Goal: Task Accomplishment & Management: Manage account settings

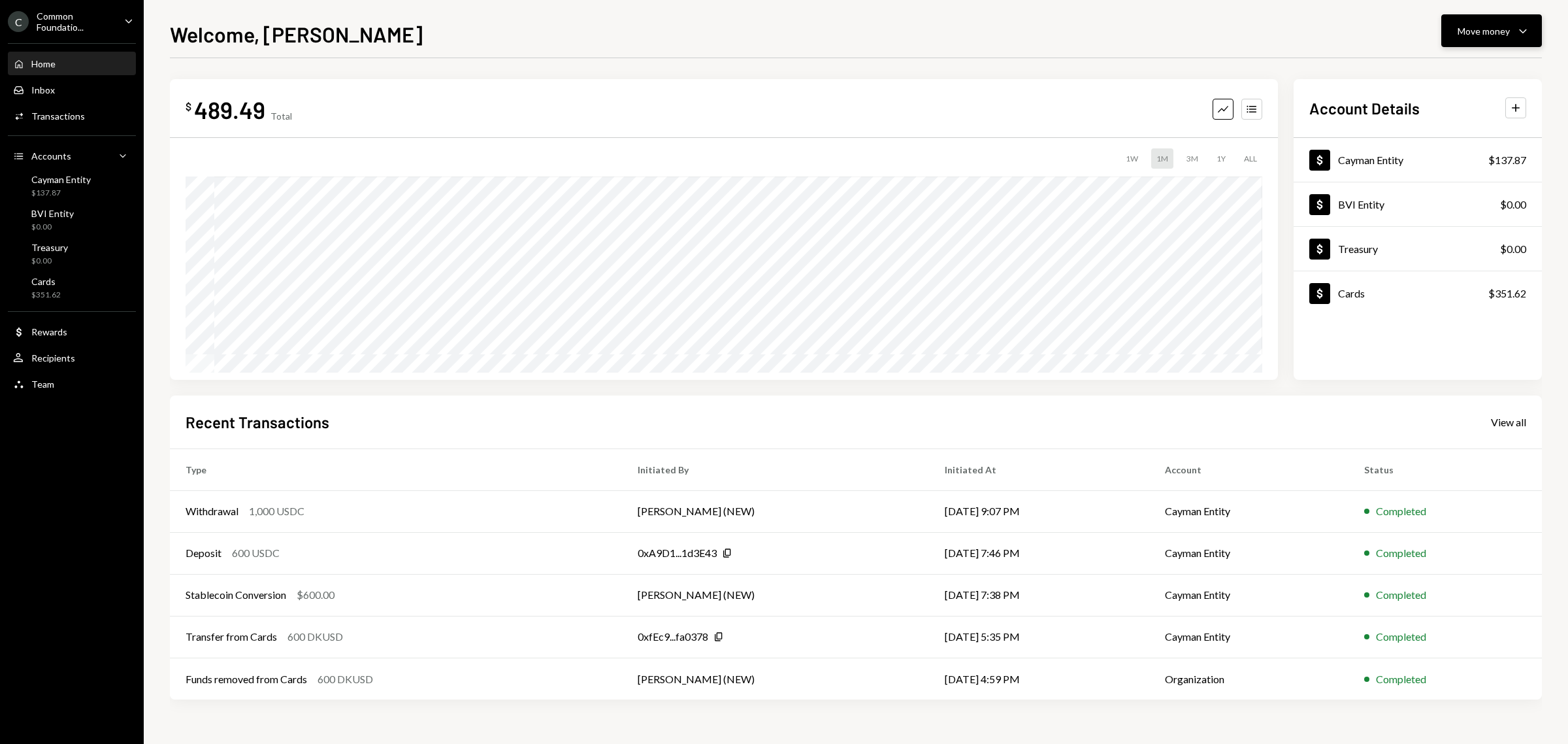
click at [1495, 35] on div "Move money" at bounding box center [1484, 31] width 53 height 14
click at [1474, 73] on div "Send" at bounding box center [1481, 70] width 96 height 14
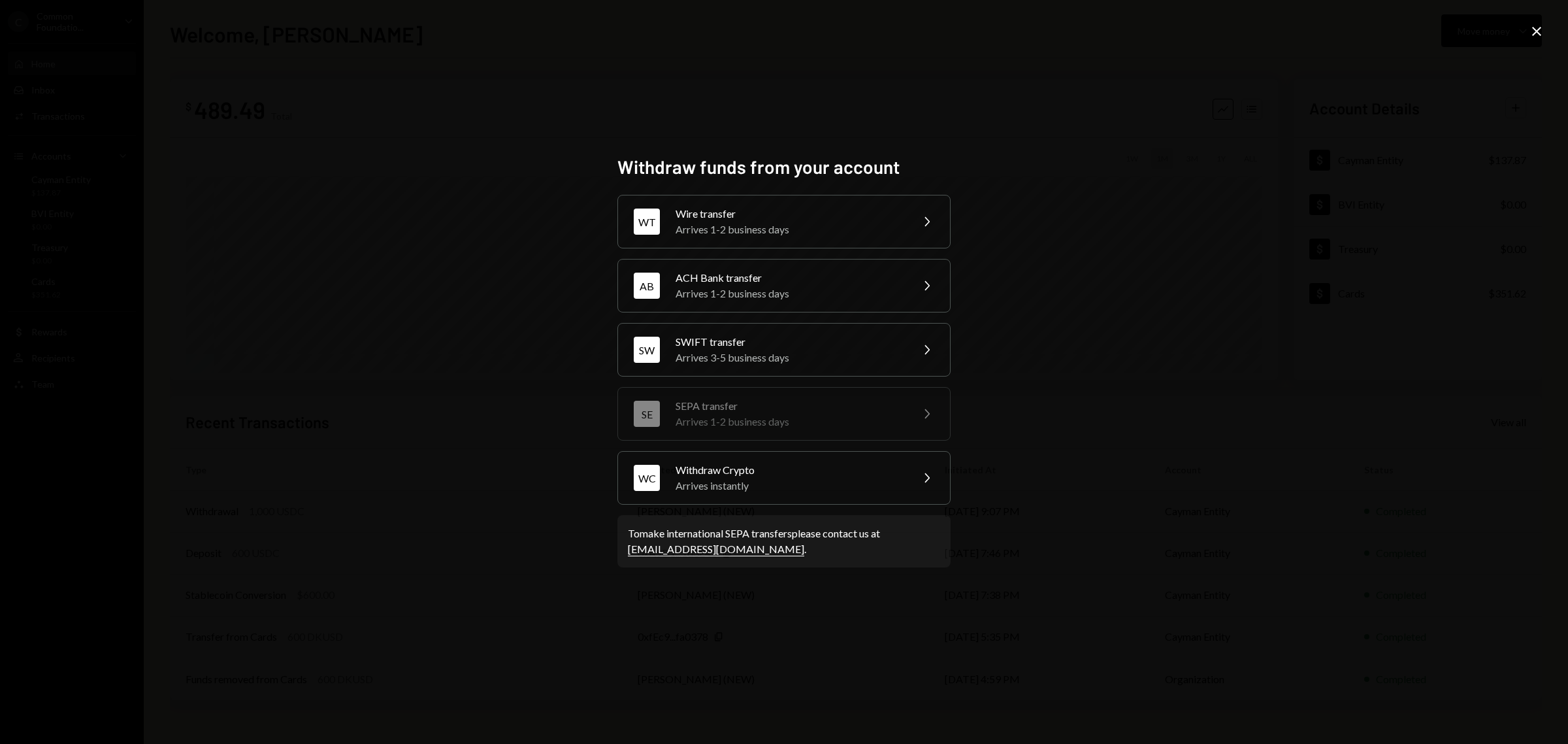
drag, startPoint x: 1537, startPoint y: 25, endPoint x: 1531, endPoint y: 59, distance: 34.5
click at [1537, 25] on icon "Close" at bounding box center [1536, 31] width 16 height 16
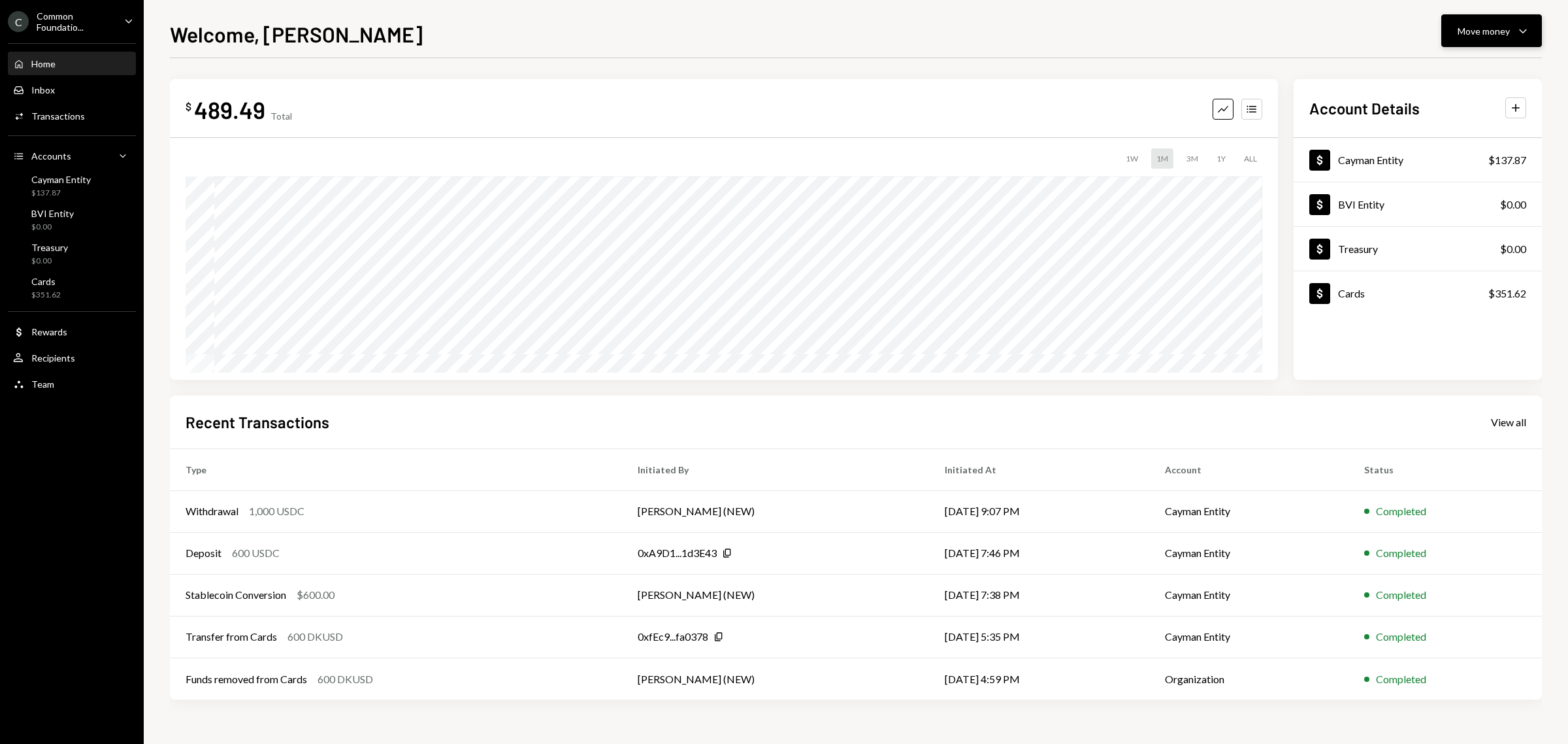
click at [1507, 25] on div "Move money" at bounding box center [1484, 31] width 53 height 14
click at [1483, 70] on div "Send" at bounding box center [1481, 70] width 96 height 14
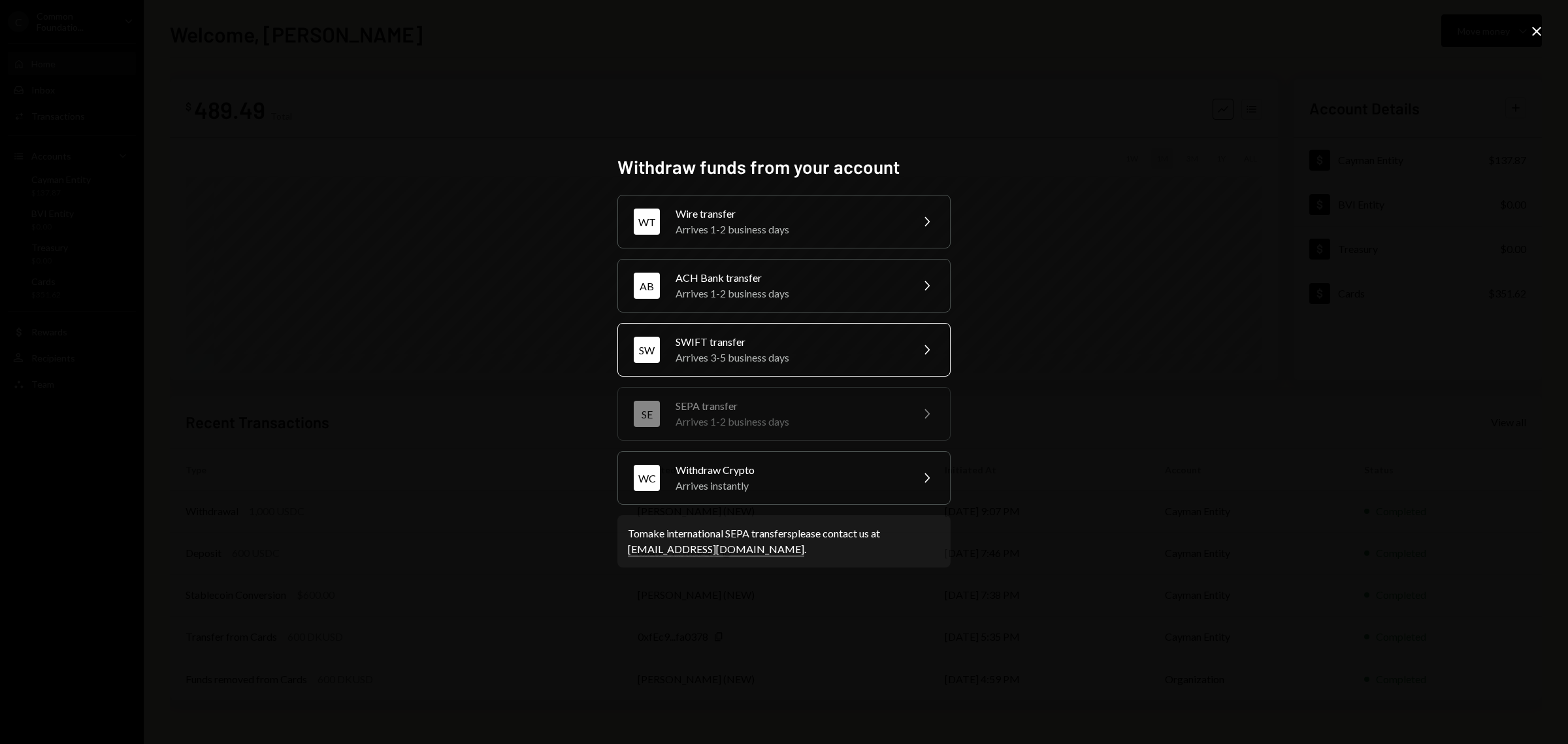
click at [733, 350] on div "Arrives 3-5 business days" at bounding box center [789, 357] width 227 height 16
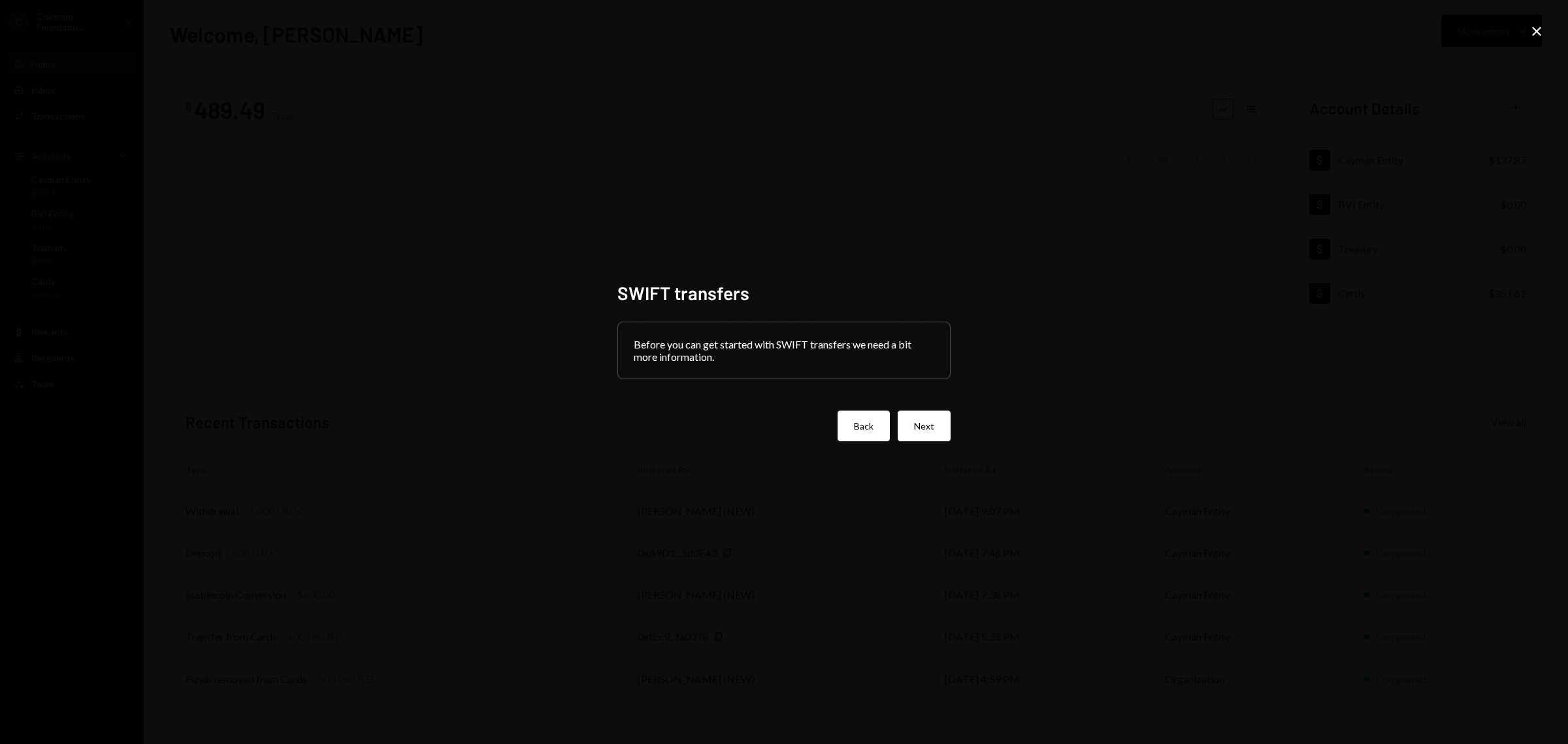
click at [850, 425] on button "Back" at bounding box center [864, 425] width 53 height 30
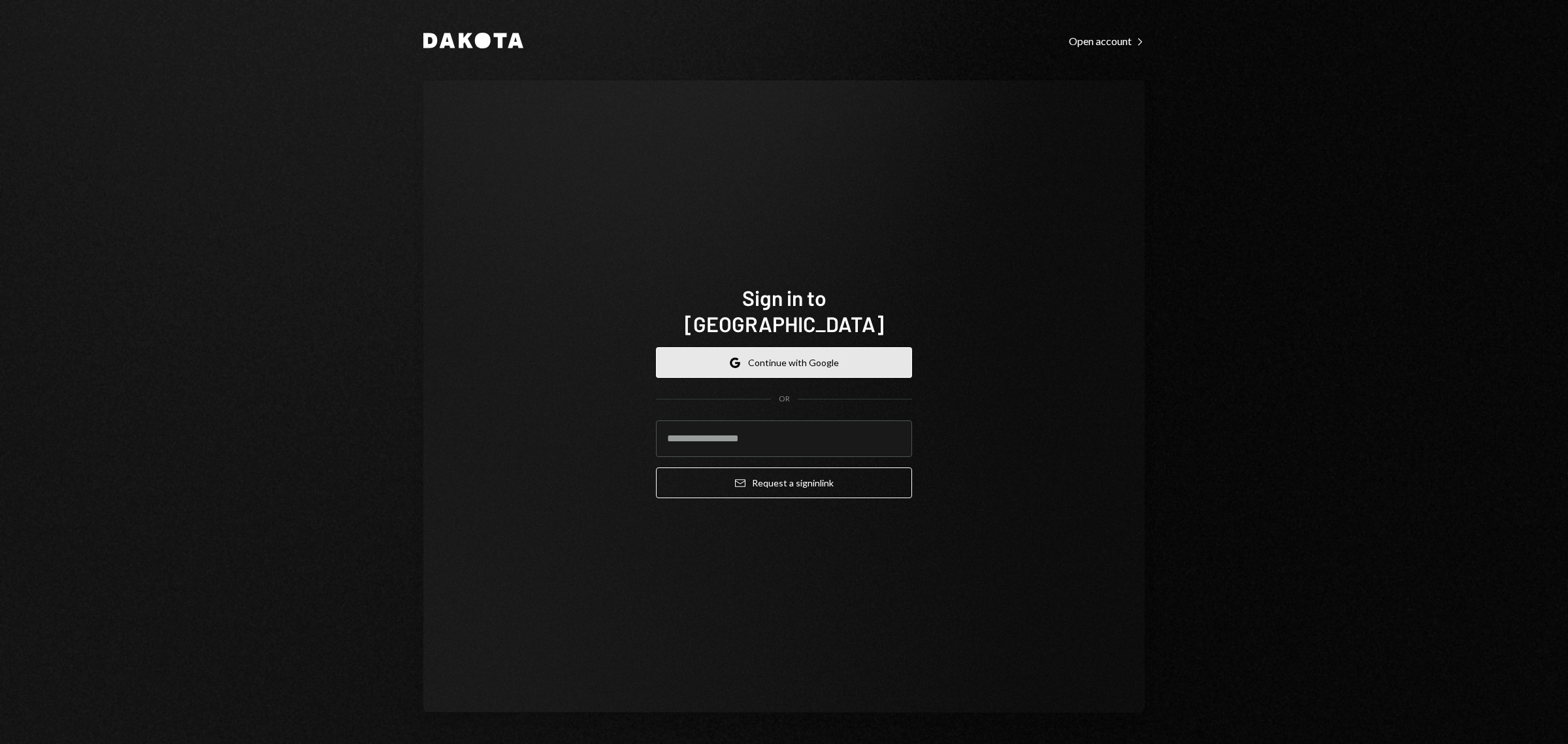
click at [776, 347] on button "Google Continue with Google" at bounding box center [784, 362] width 256 height 30
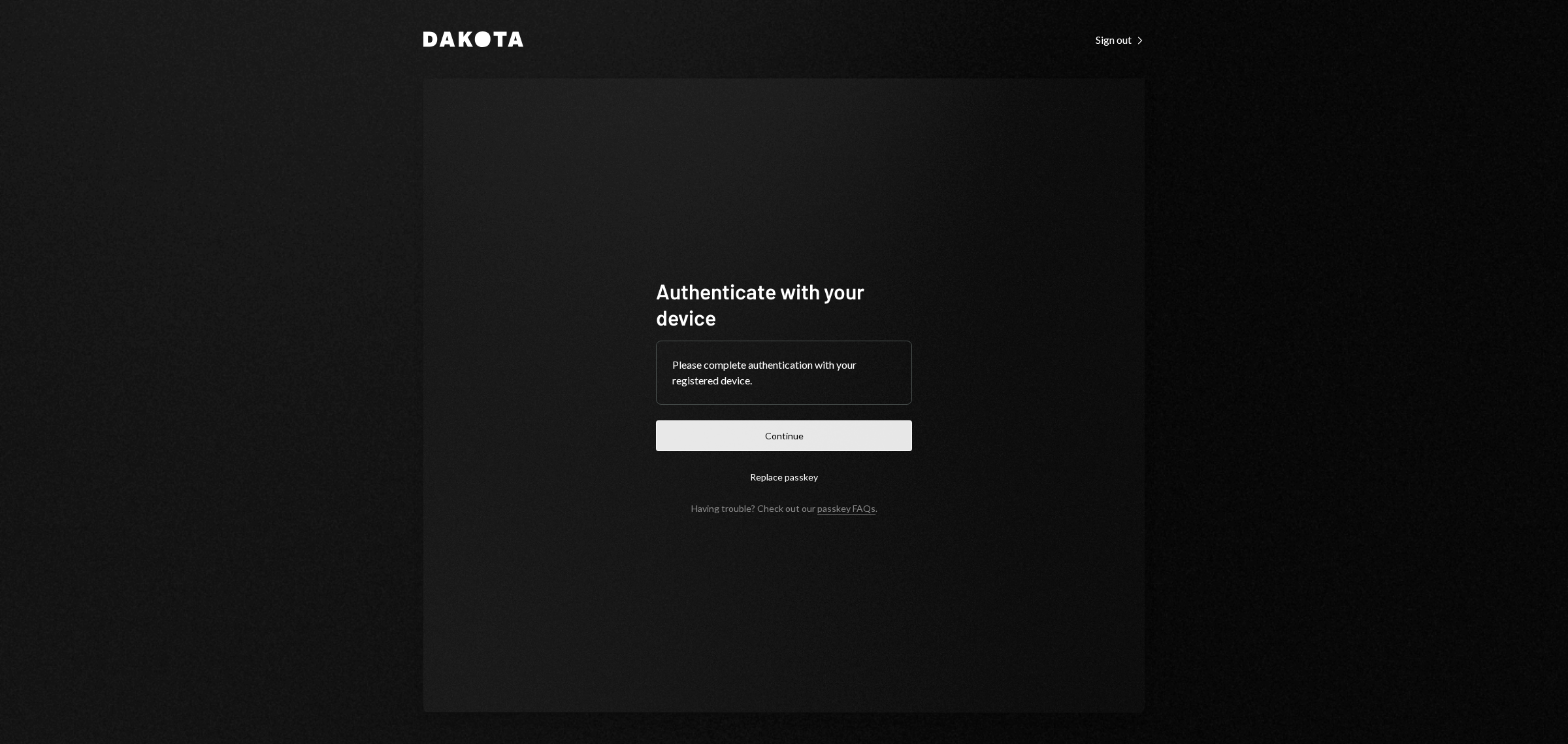
click at [793, 440] on button "Continue" at bounding box center [784, 435] width 256 height 30
click at [795, 442] on button "Continue" at bounding box center [784, 435] width 256 height 30
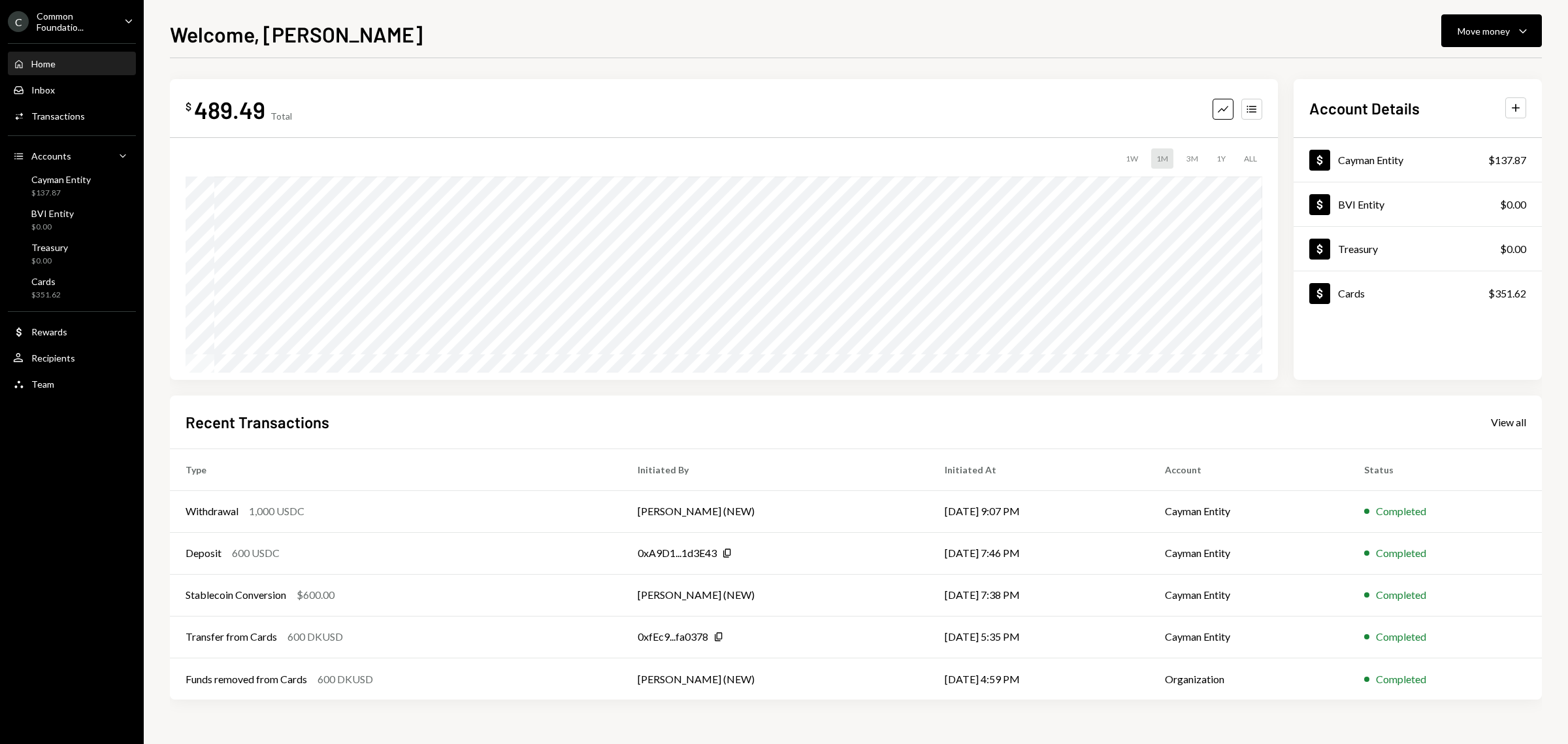
click at [77, 18] on div "Common Foundatio..." at bounding box center [75, 21] width 77 height 22
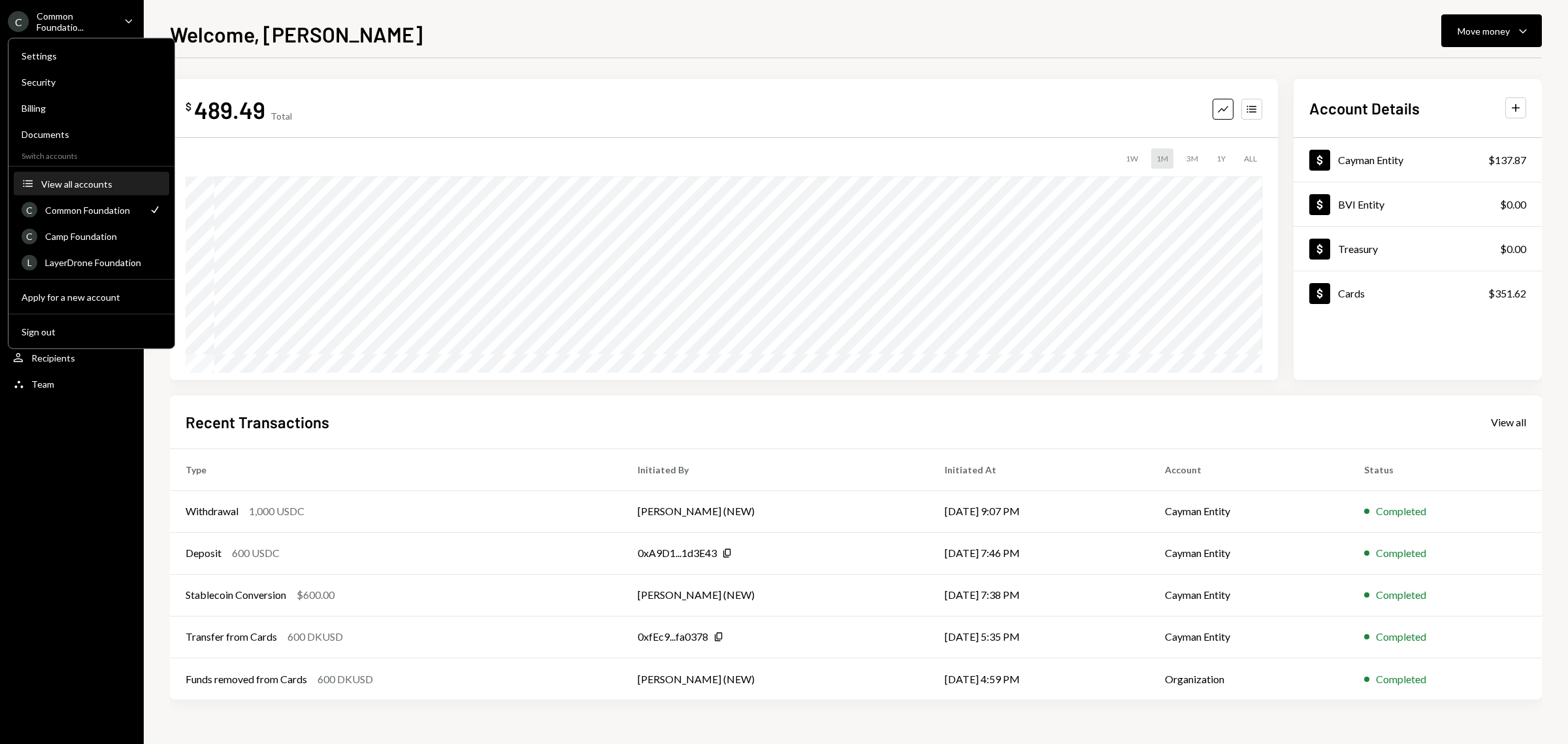
click at [77, 186] on div "View all accounts" at bounding box center [101, 183] width 120 height 11
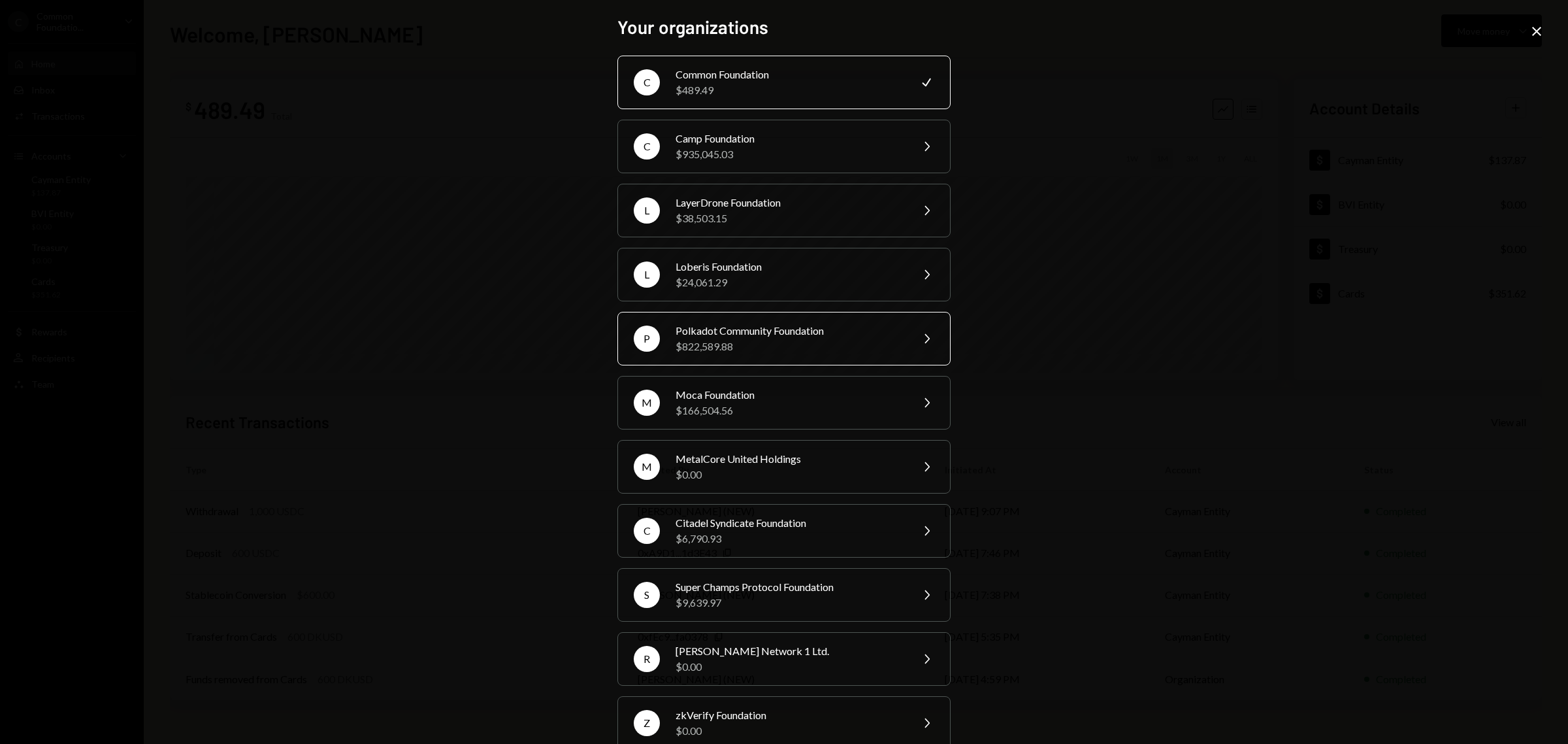
click at [788, 345] on div "$822,589.88" at bounding box center [789, 346] width 227 height 16
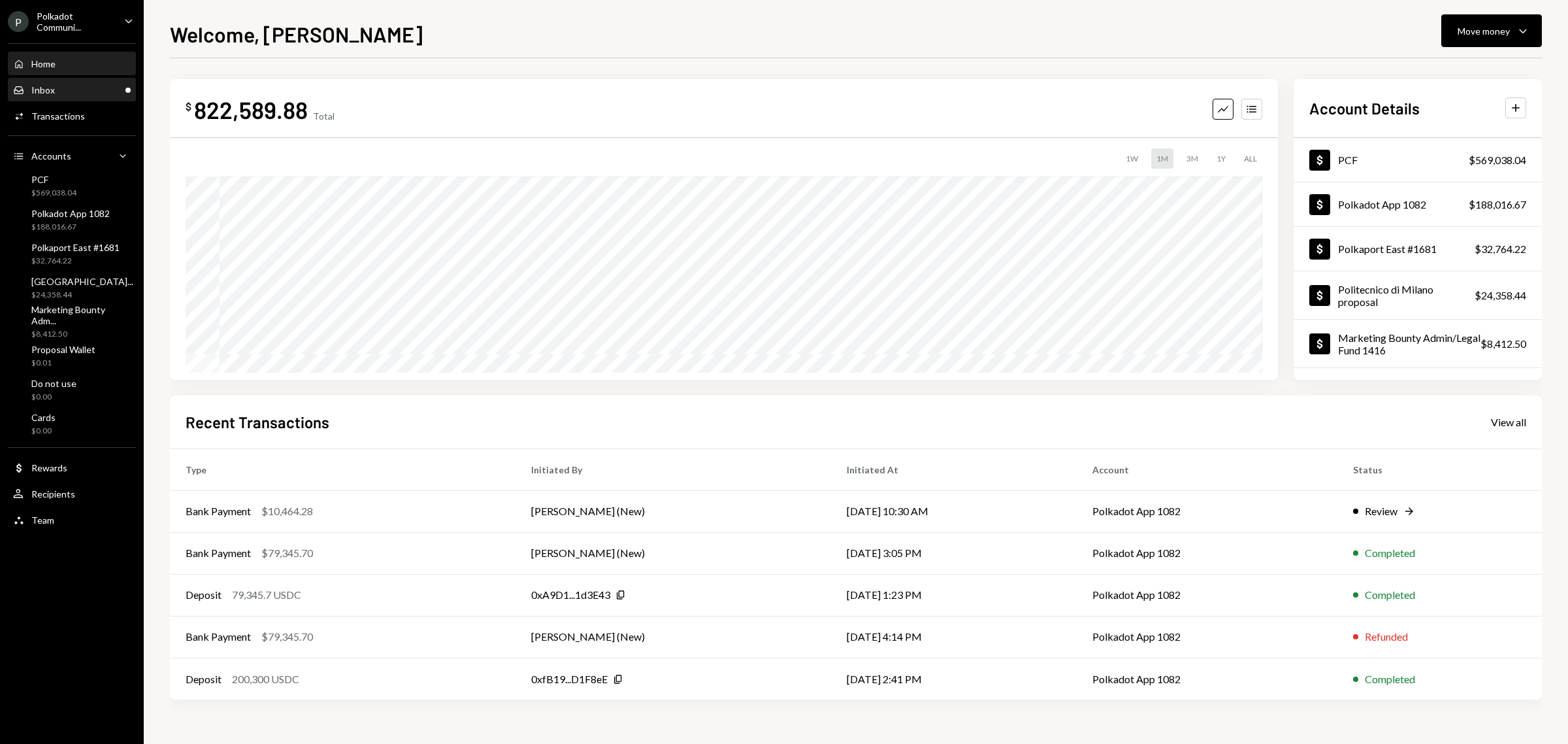
click at [86, 87] on div "Inbox Inbox" at bounding box center [72, 90] width 118 height 12
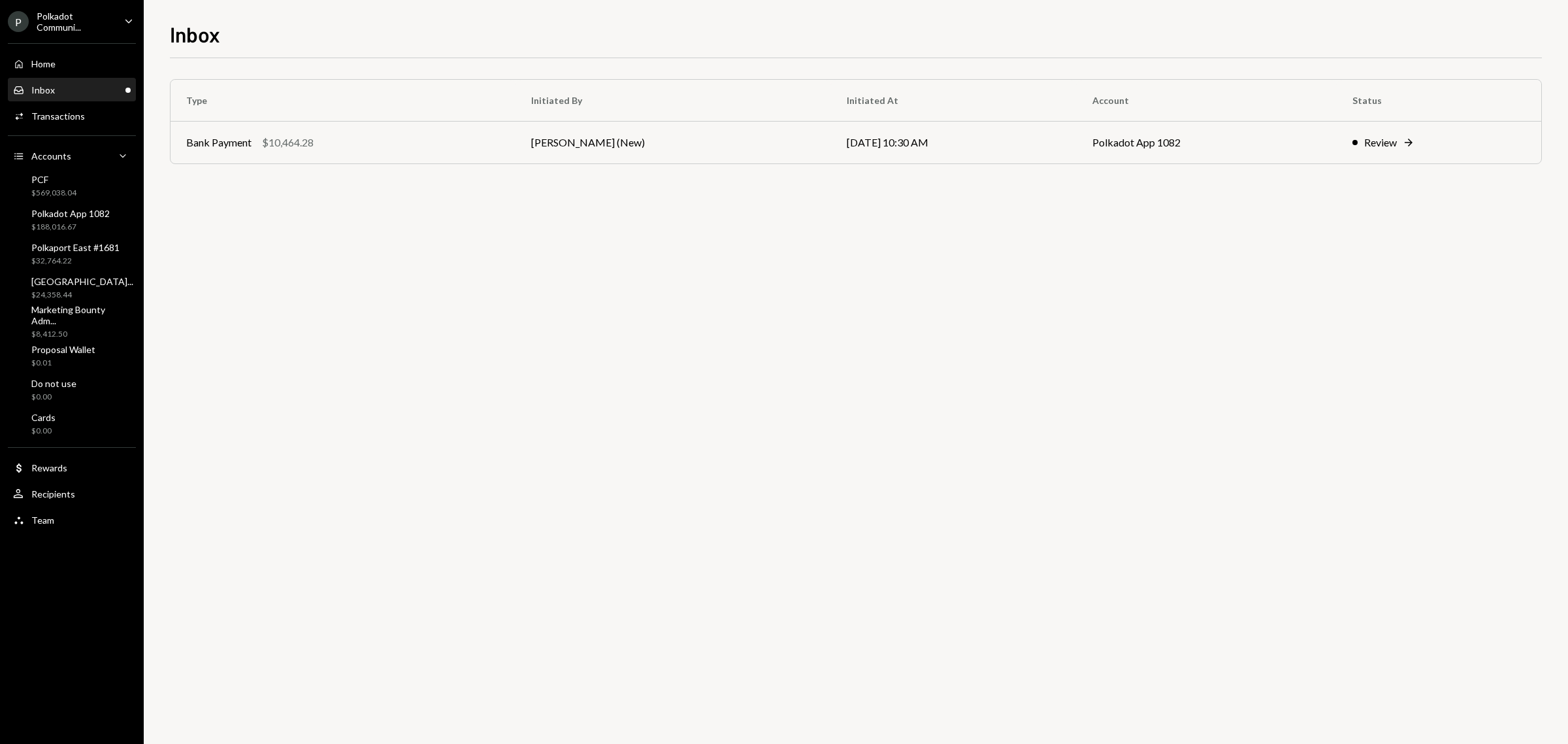
click at [301, 394] on div "Type Initiated By Initiated At Account Status Bank Payment $10,464.28 Joab Matt…" at bounding box center [855, 401] width 1372 height 685
click at [69, 216] on div "Polkadot App 1082" at bounding box center [70, 213] width 79 height 11
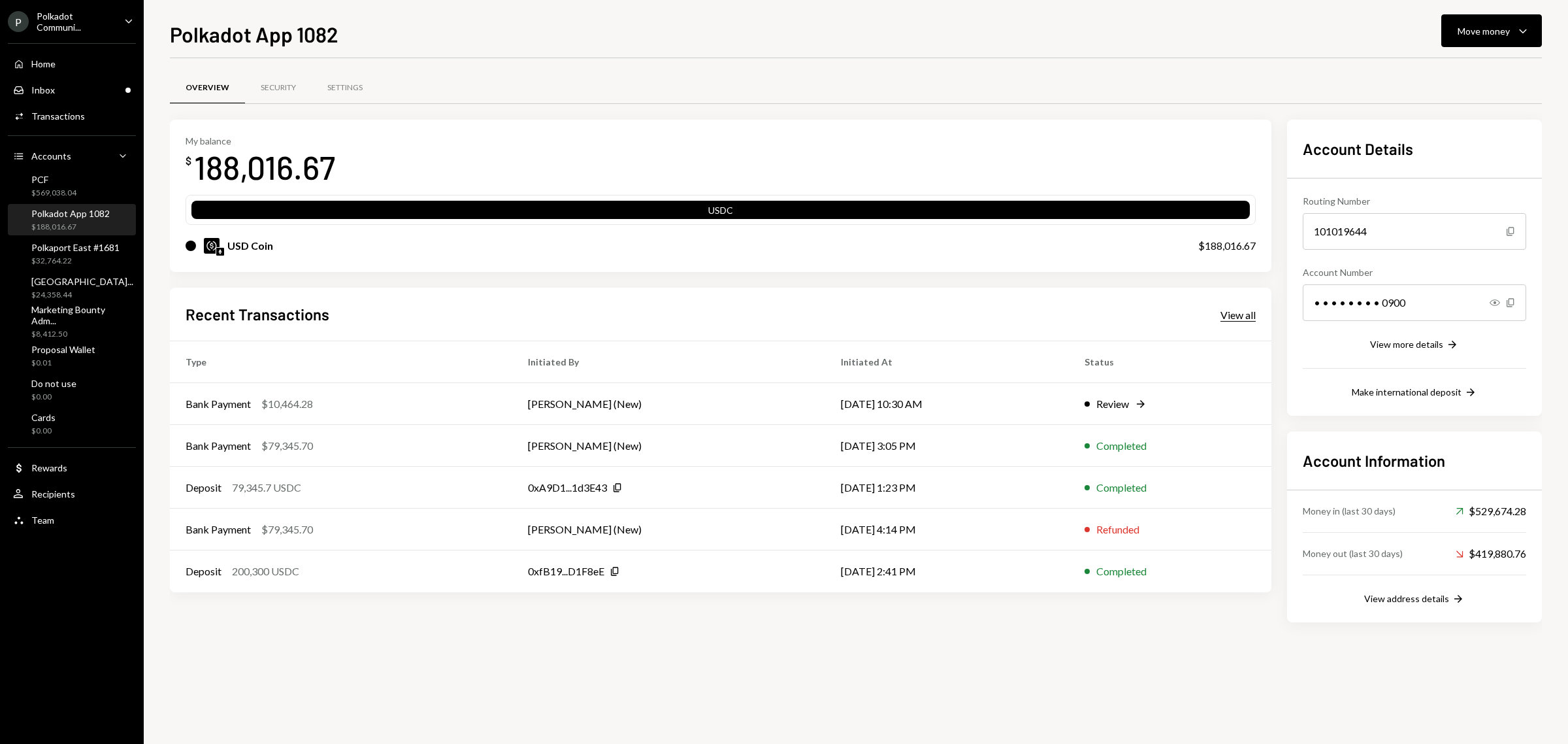
click at [1240, 313] on div "View all" at bounding box center [1238, 315] width 36 height 13
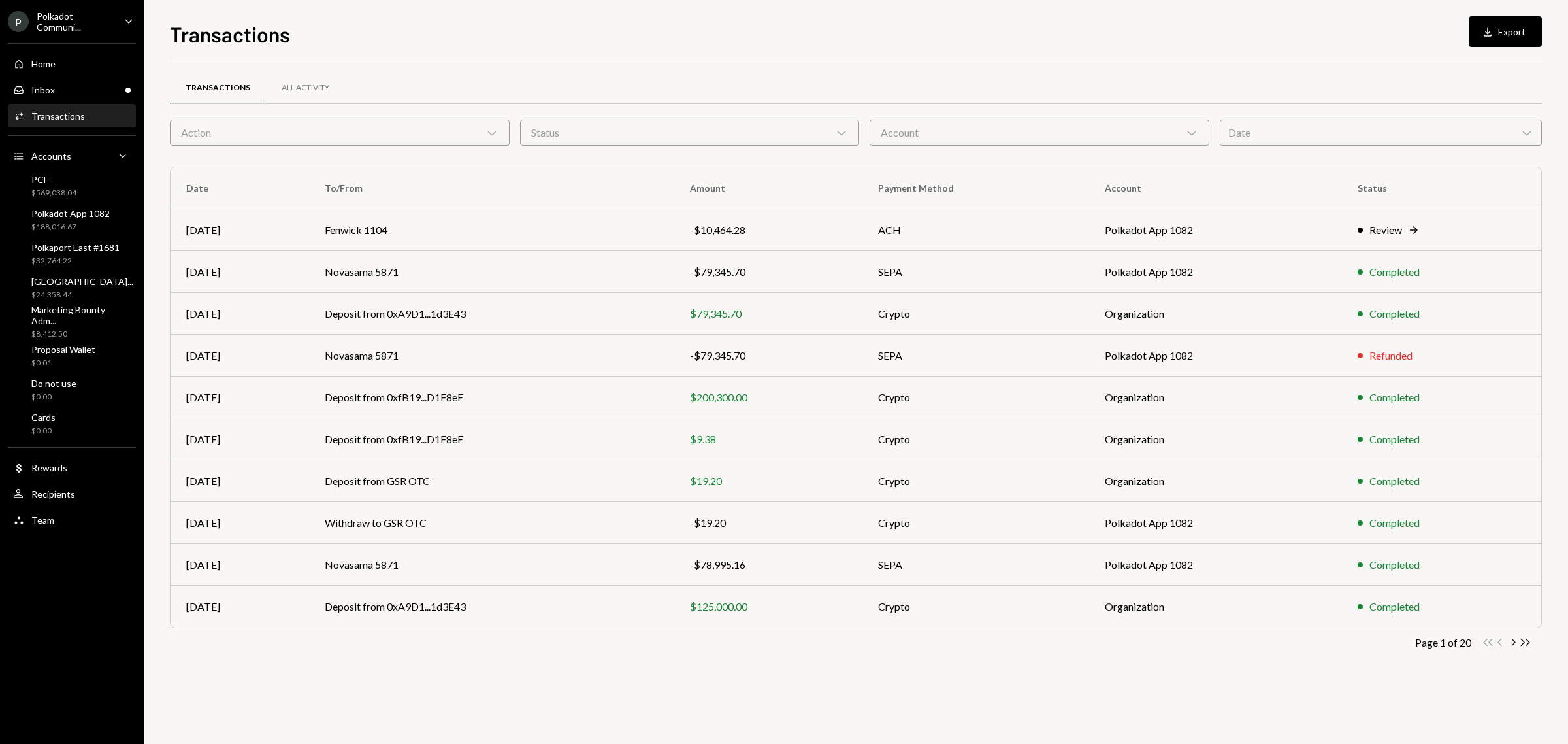
click at [487, 133] on icon "Chevron Down" at bounding box center [492, 133] width 13 height 13
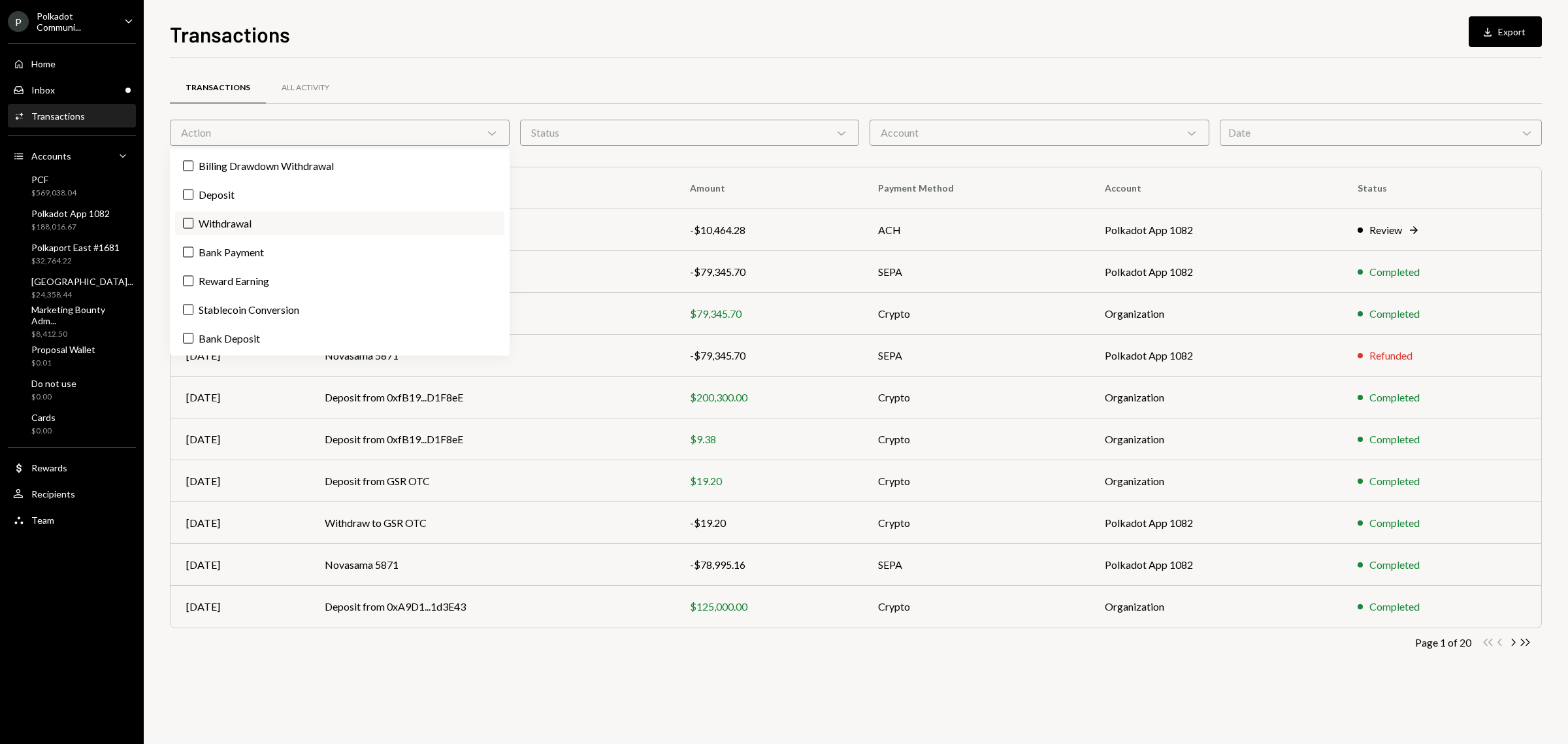
click at [260, 220] on label "Withdrawal" at bounding box center [339, 224] width 330 height 24
click at [193, 220] on button "Withdrawal" at bounding box center [188, 224] width 10 height 10
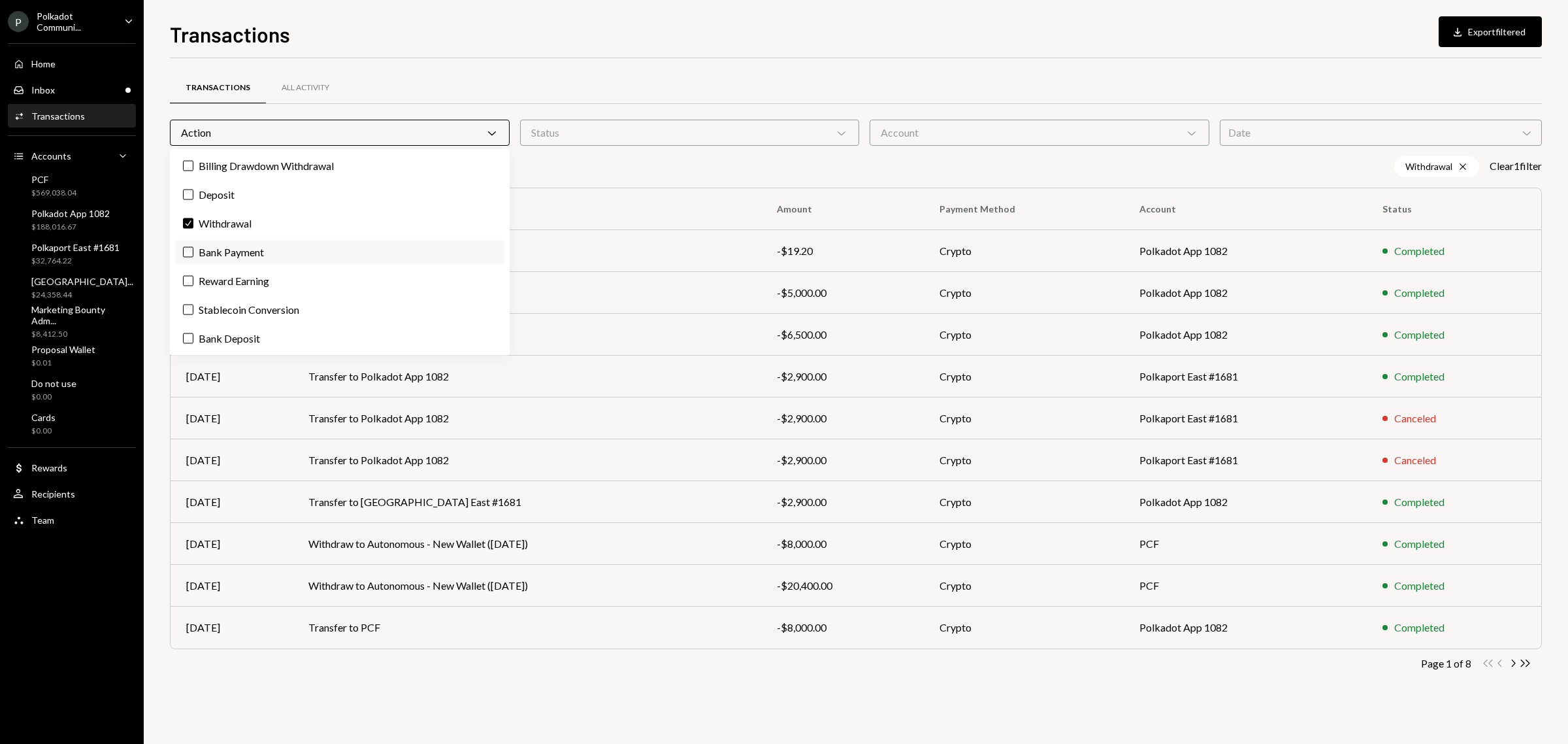
click at [233, 259] on label "Bank Payment" at bounding box center [339, 253] width 330 height 24
click at [193, 258] on button "Bank Payment" at bounding box center [188, 252] width 10 height 10
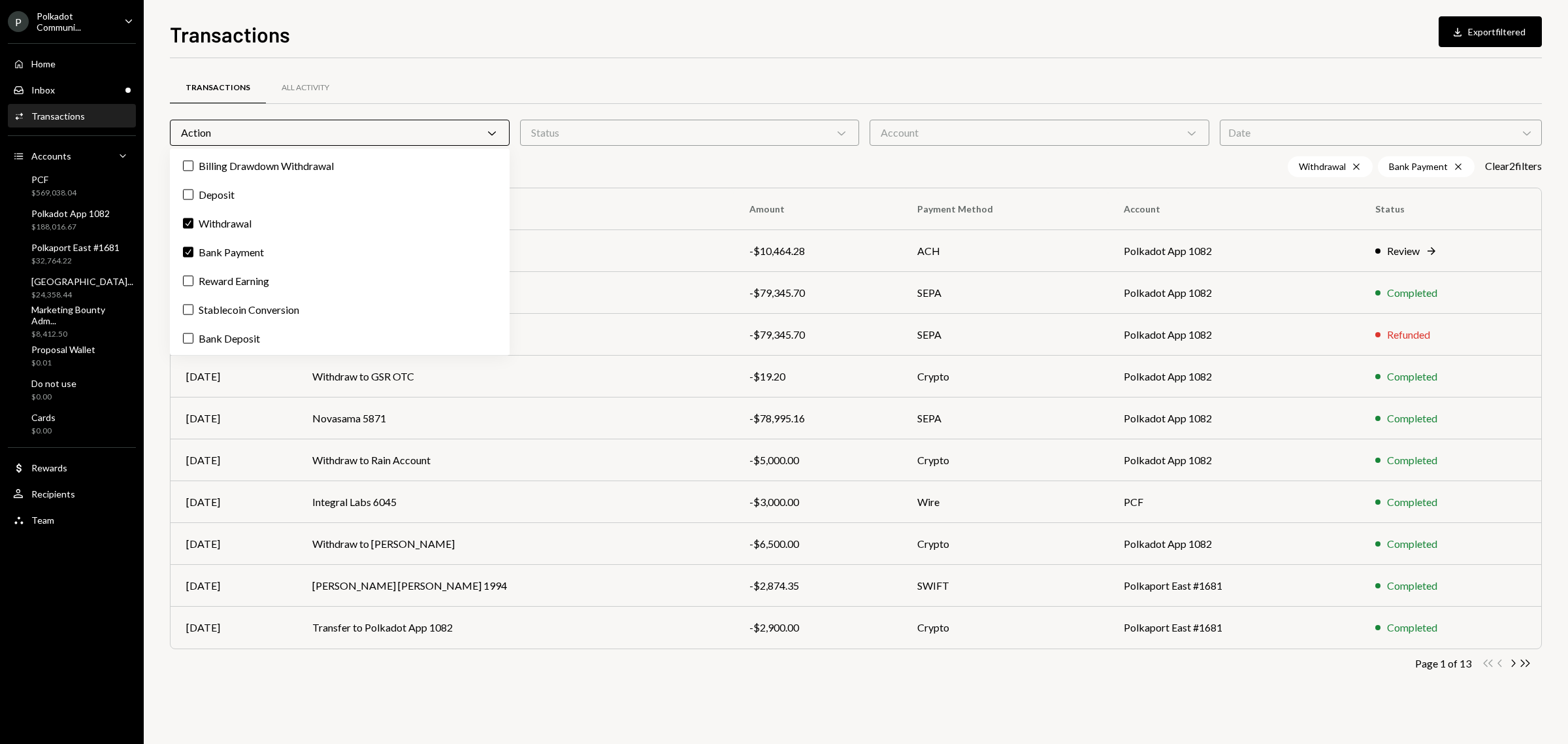
click at [1068, 136] on div "Account Chevron Down" at bounding box center [1039, 132] width 340 height 26
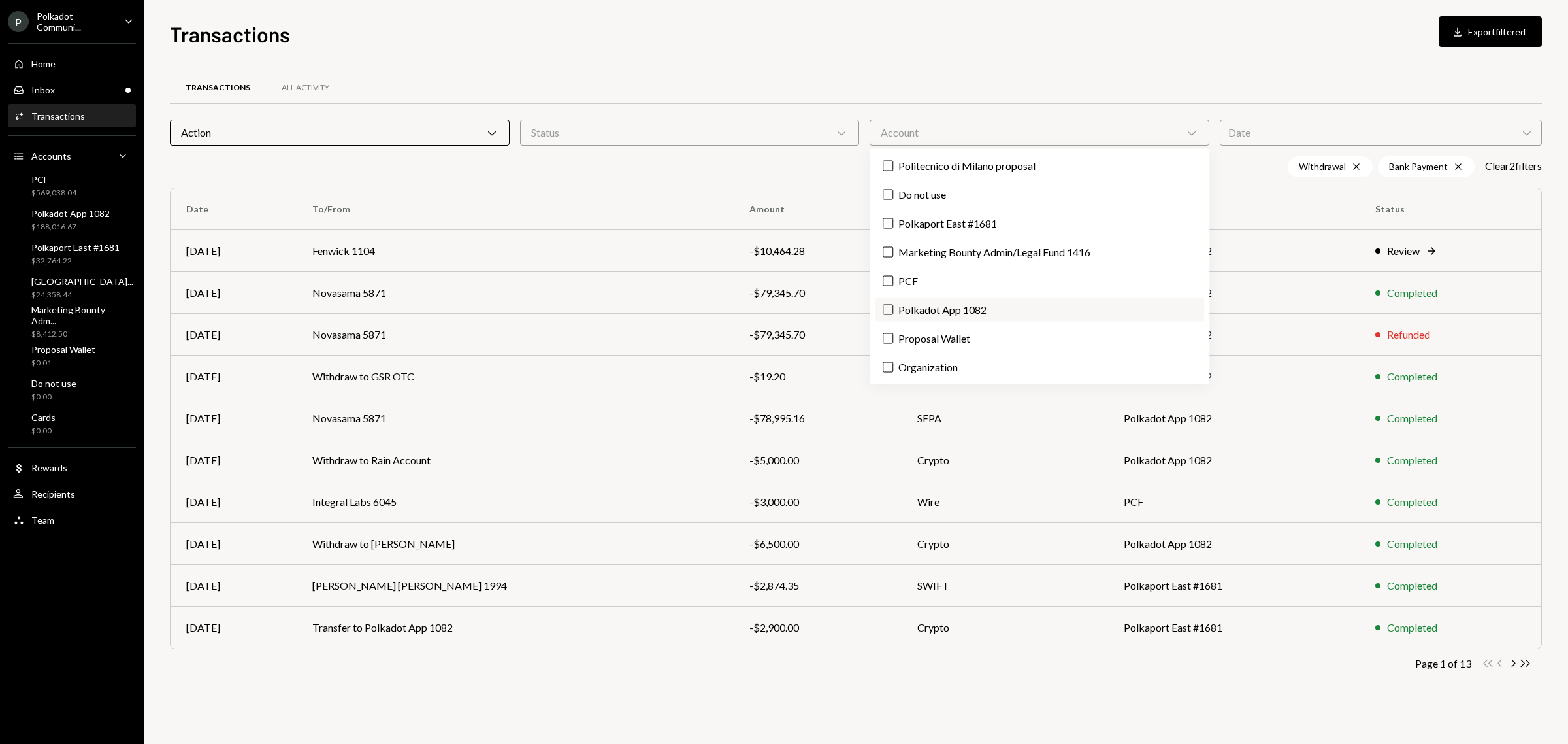
click at [958, 308] on label "Polkadot App 1082" at bounding box center [1039, 310] width 330 height 24
click at [893, 308] on button "Polkadot App 1082" at bounding box center [888, 310] width 10 height 10
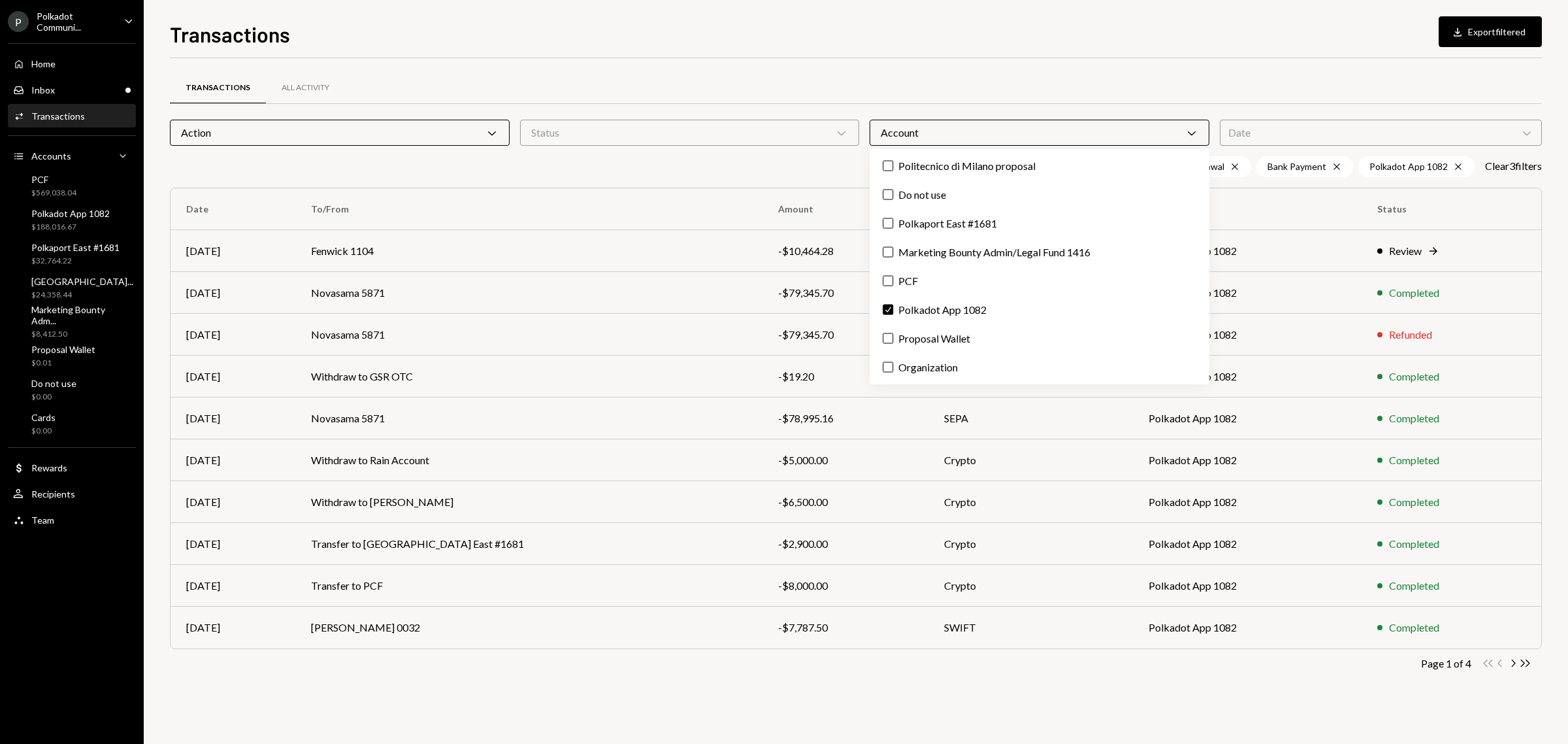
click at [894, 701] on div "Transactions All Activity Action Chevron Down Status Chevron Down Account Chevr…" at bounding box center [855, 391] width 1372 height 624
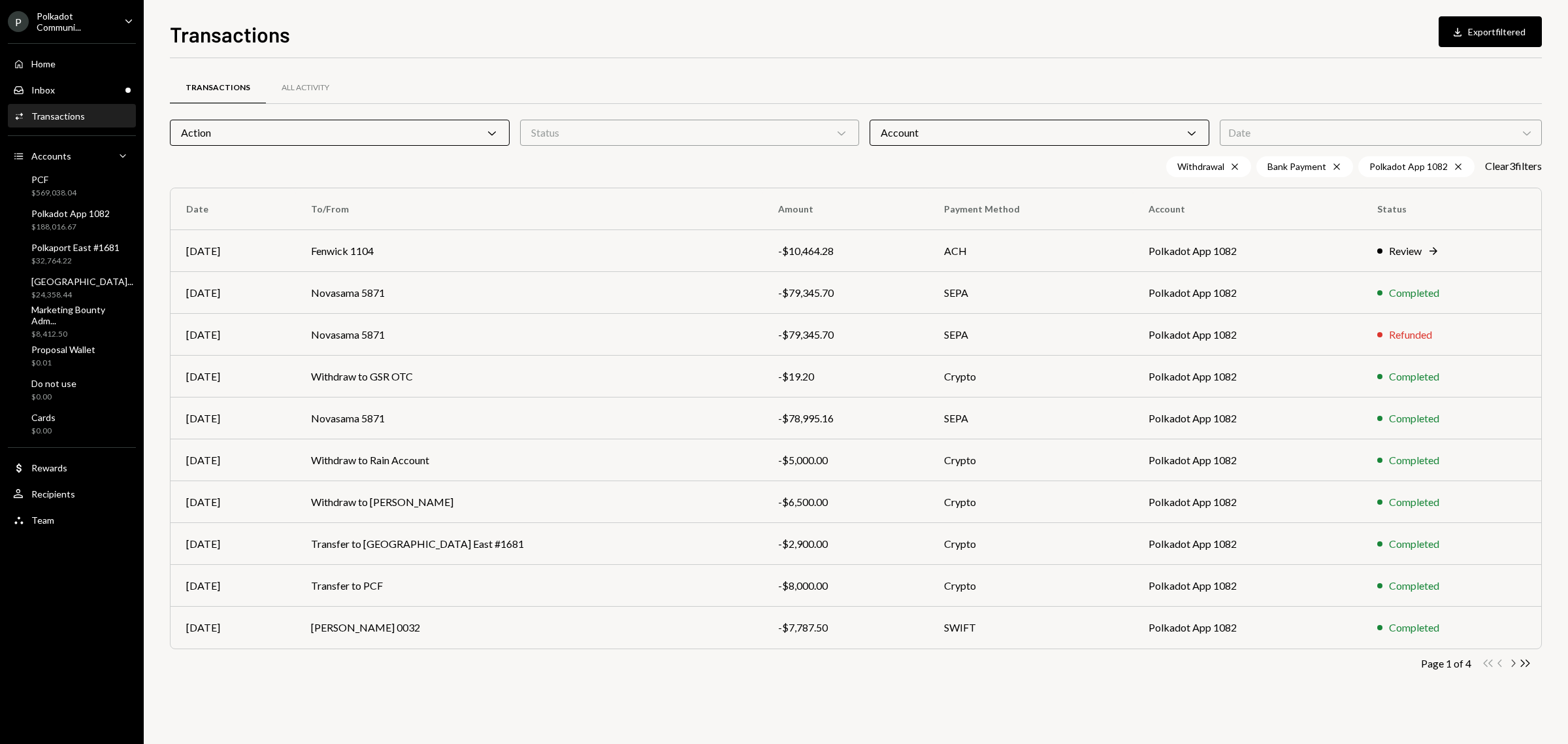
click at [1513, 665] on icon "Chevron Right" at bounding box center [1512, 662] width 13 height 13
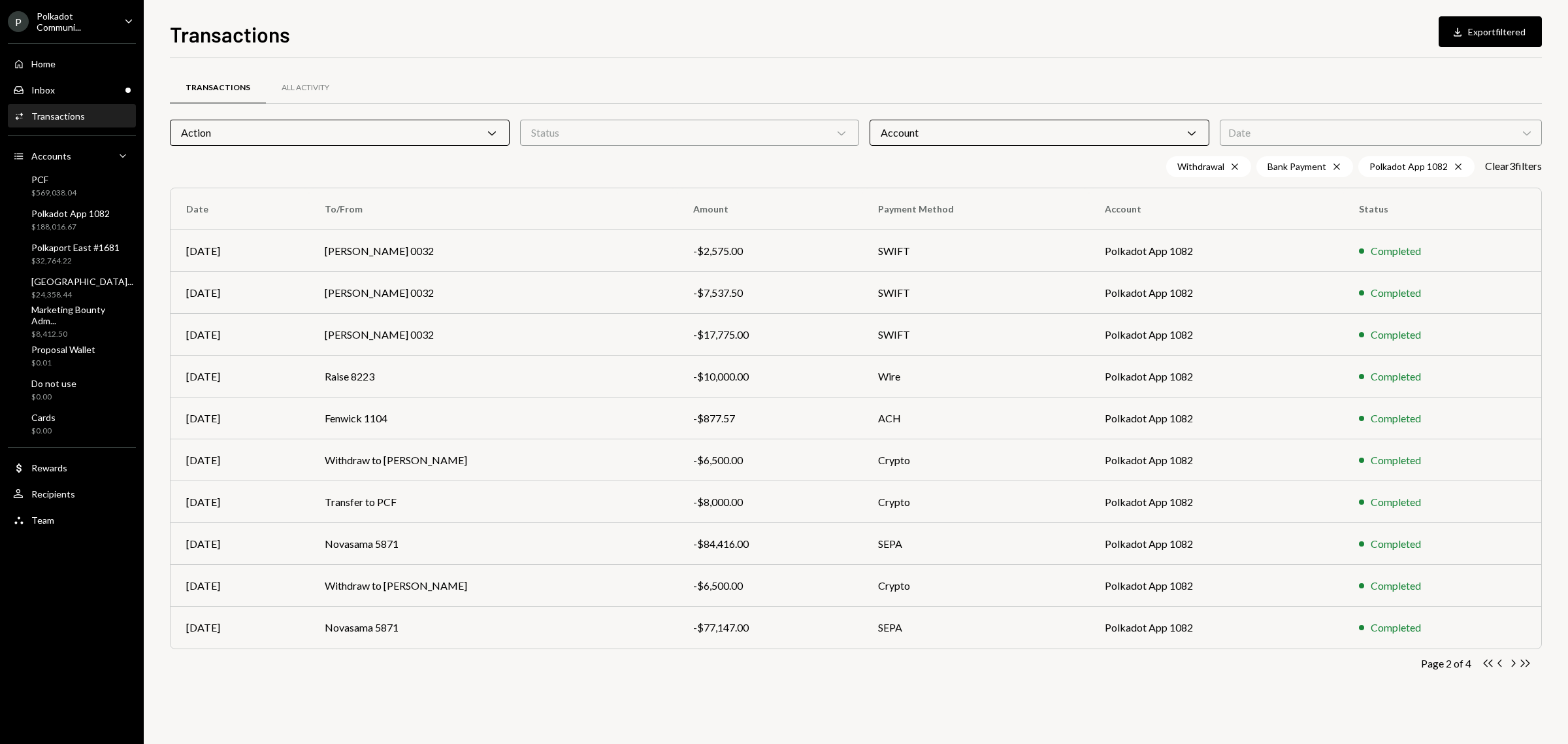
click at [1500, 660] on icon "Chevron Left" at bounding box center [1500, 662] width 13 height 13
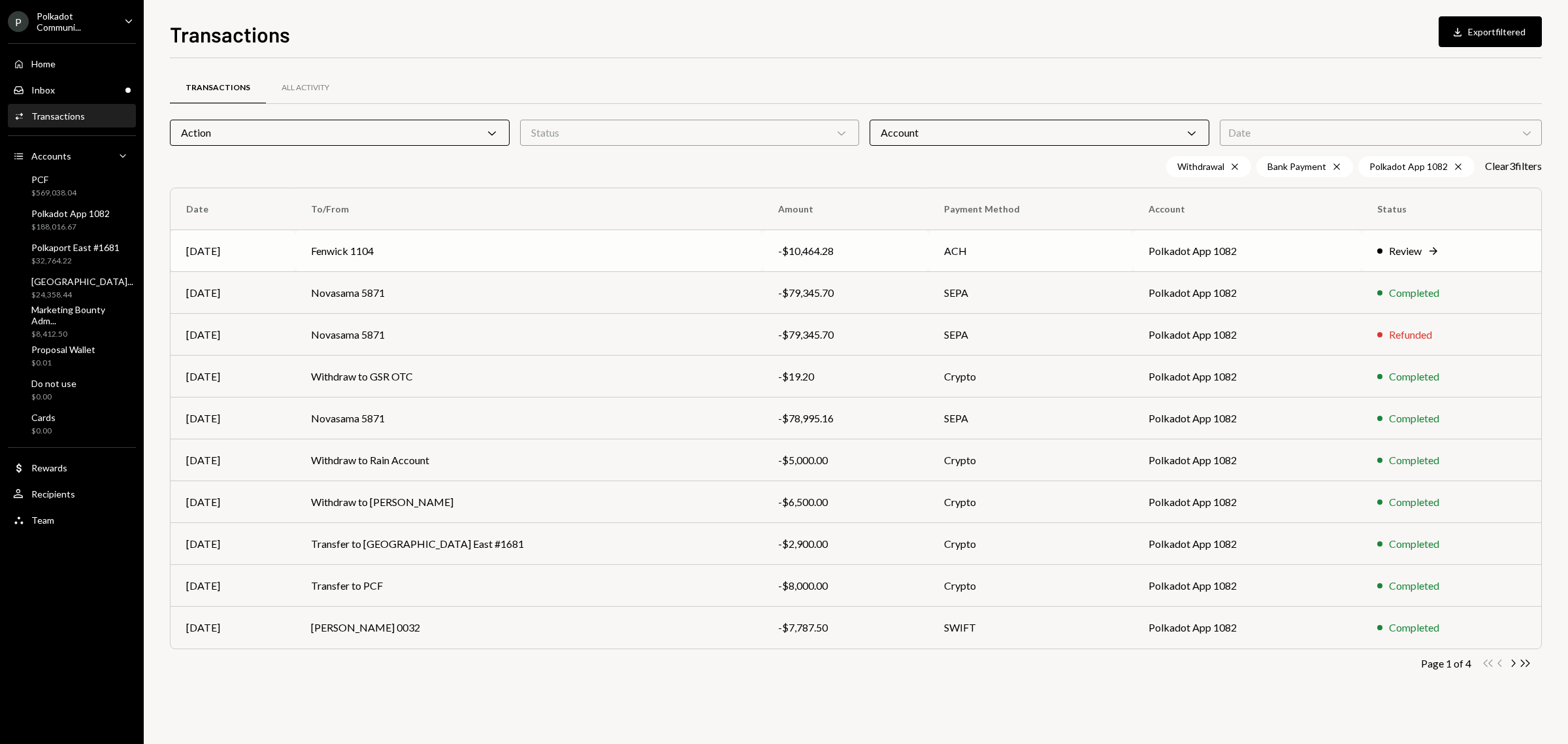
click at [1389, 246] on div "Review" at bounding box center [1405, 250] width 33 height 16
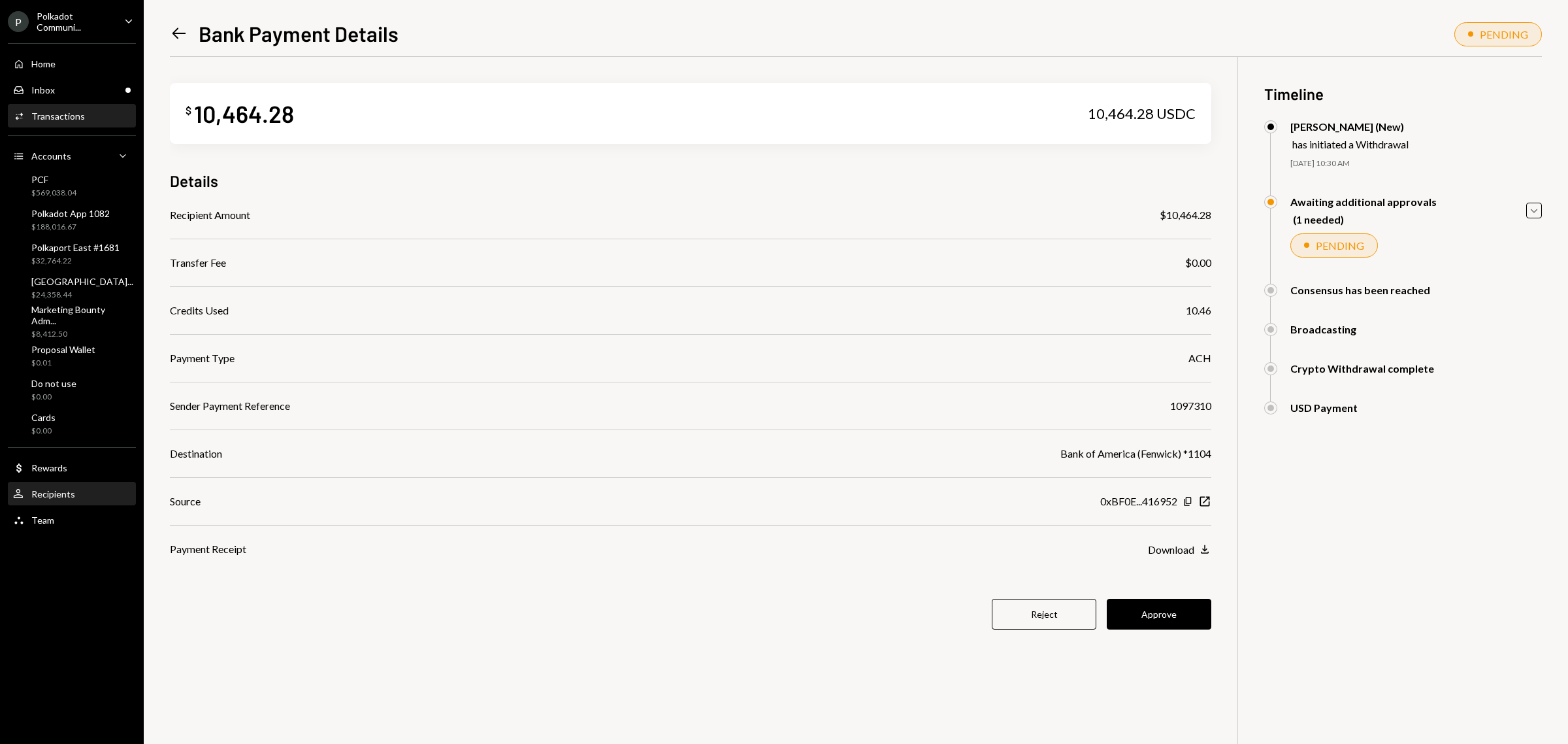
click at [50, 489] on div "Recipients" at bounding box center [53, 494] width 44 height 11
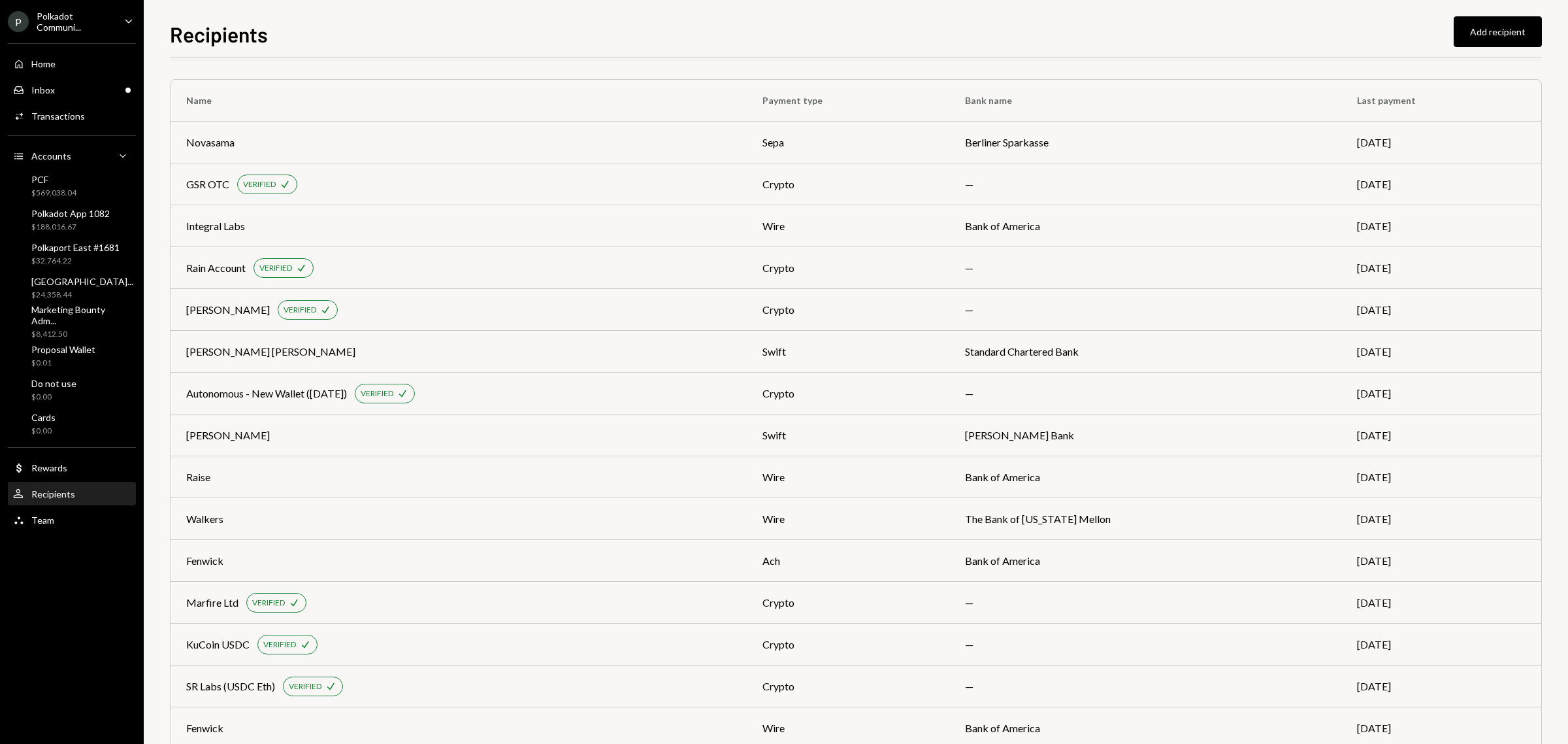
scroll to position [282, 0]
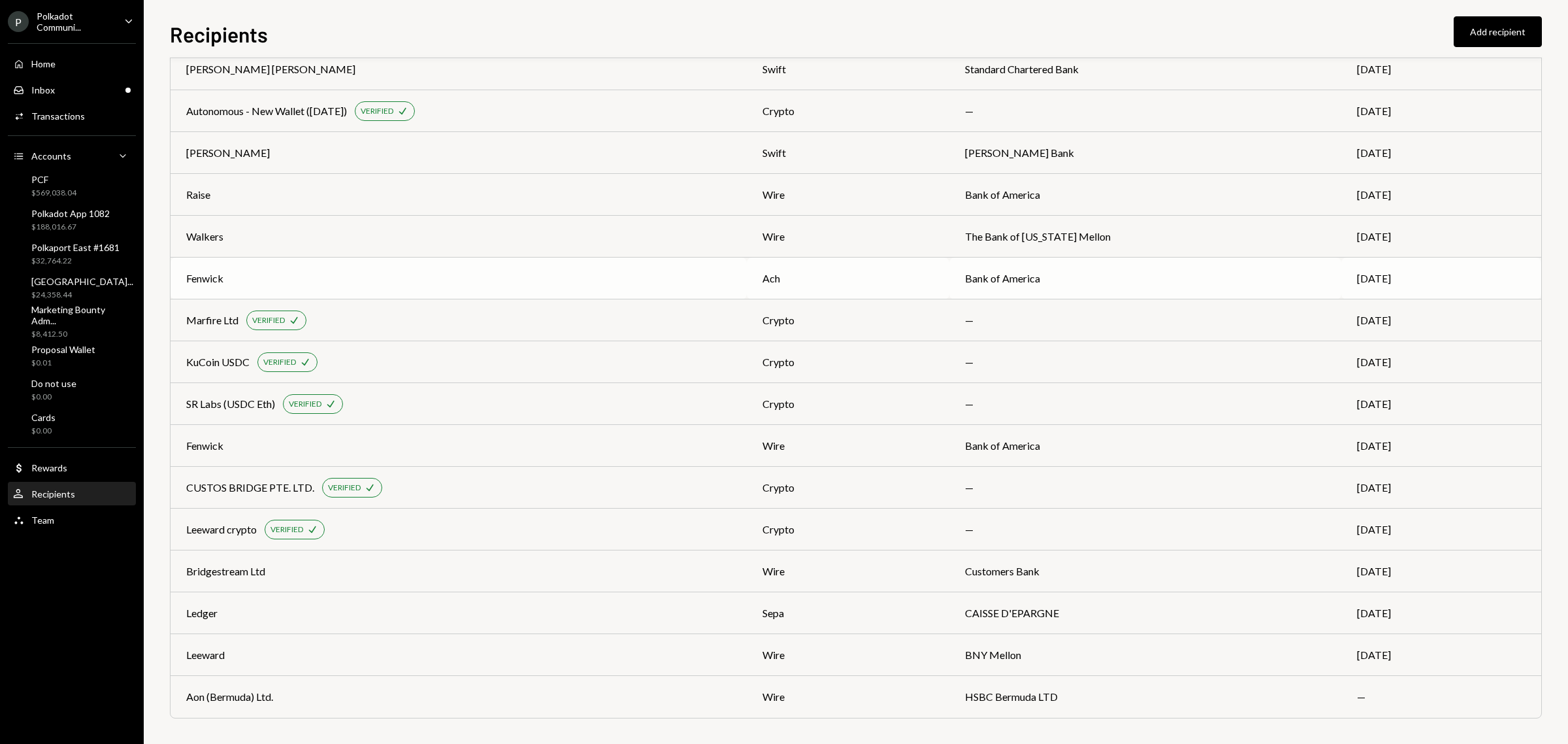
click at [207, 278] on div "Fenwick" at bounding box center [204, 278] width 37 height 16
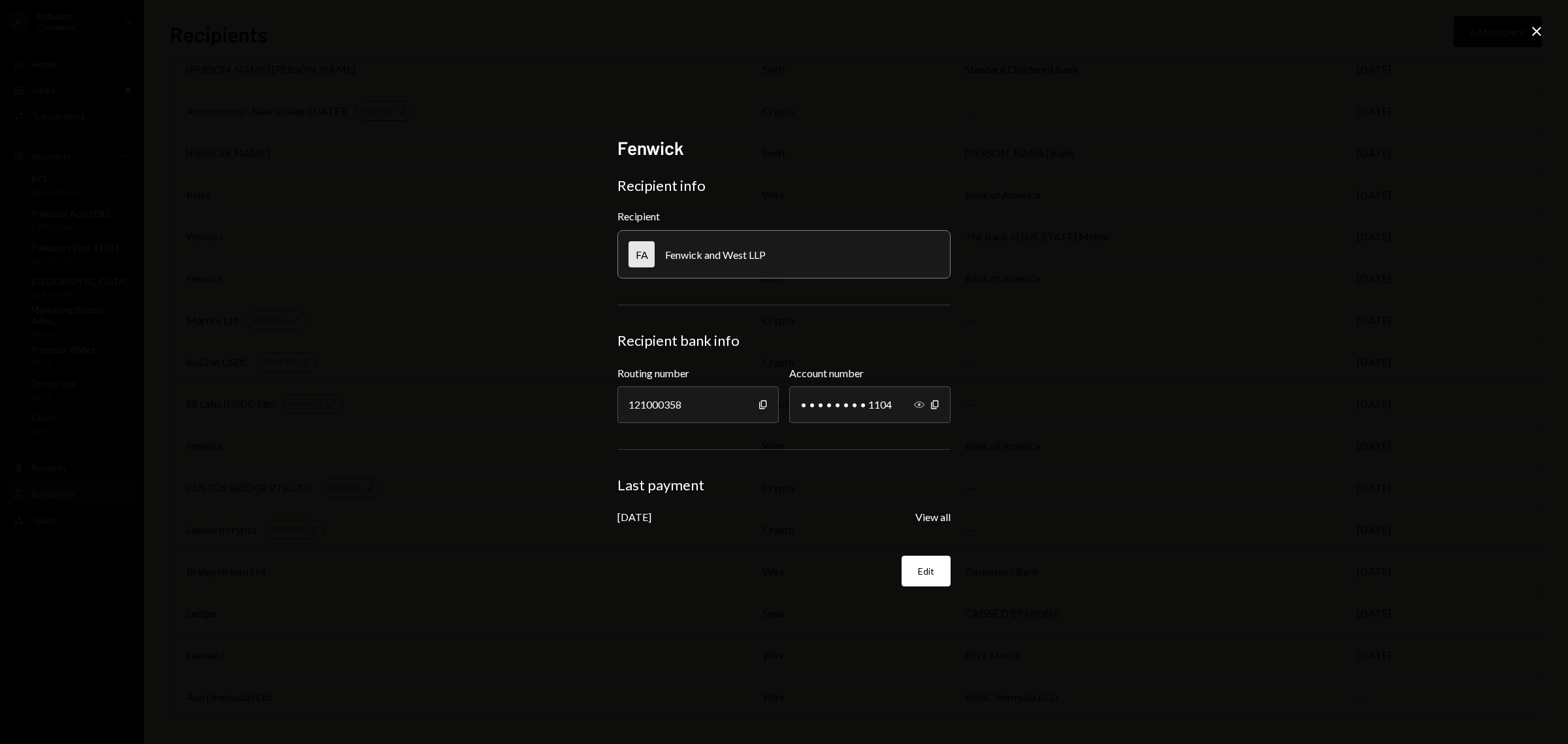
click at [915, 402] on icon "Show" at bounding box center [919, 405] width 10 height 10
click at [1533, 28] on icon at bounding box center [1536, 31] width 9 height 9
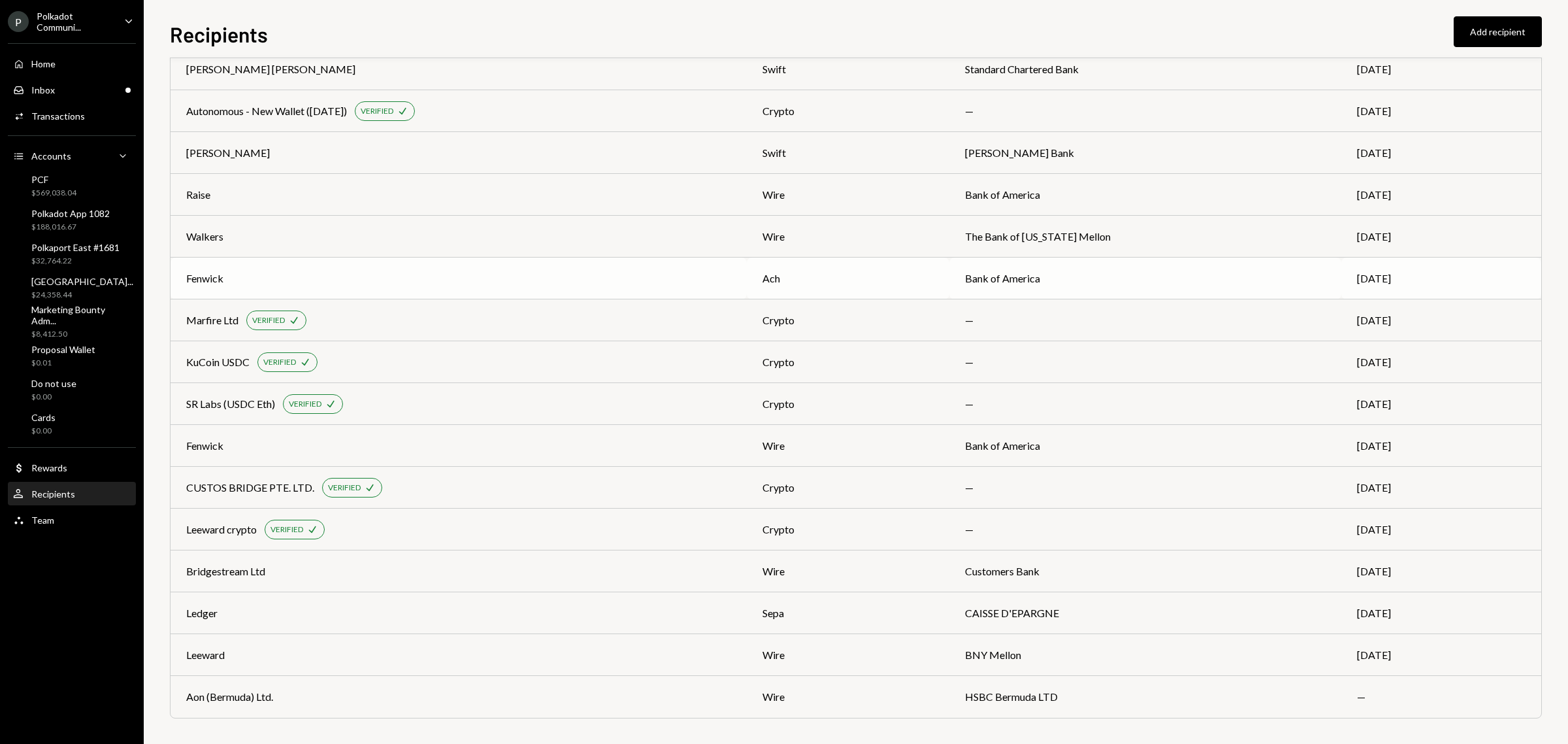
click at [201, 280] on div "Fenwick" at bounding box center [204, 278] width 37 height 16
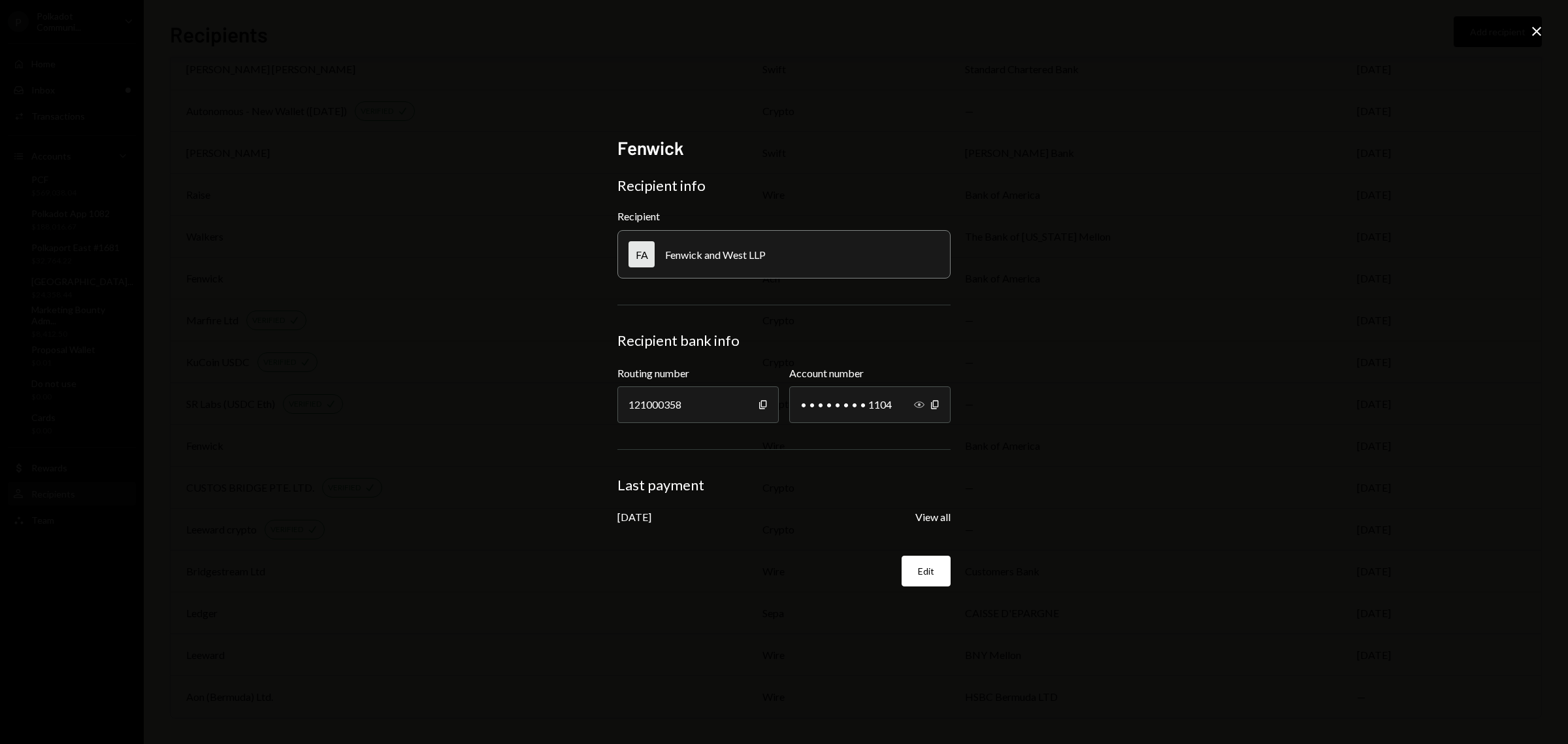
click at [918, 402] on icon "Show" at bounding box center [919, 405] width 10 height 10
click at [1536, 30] on icon at bounding box center [1536, 31] width 9 height 9
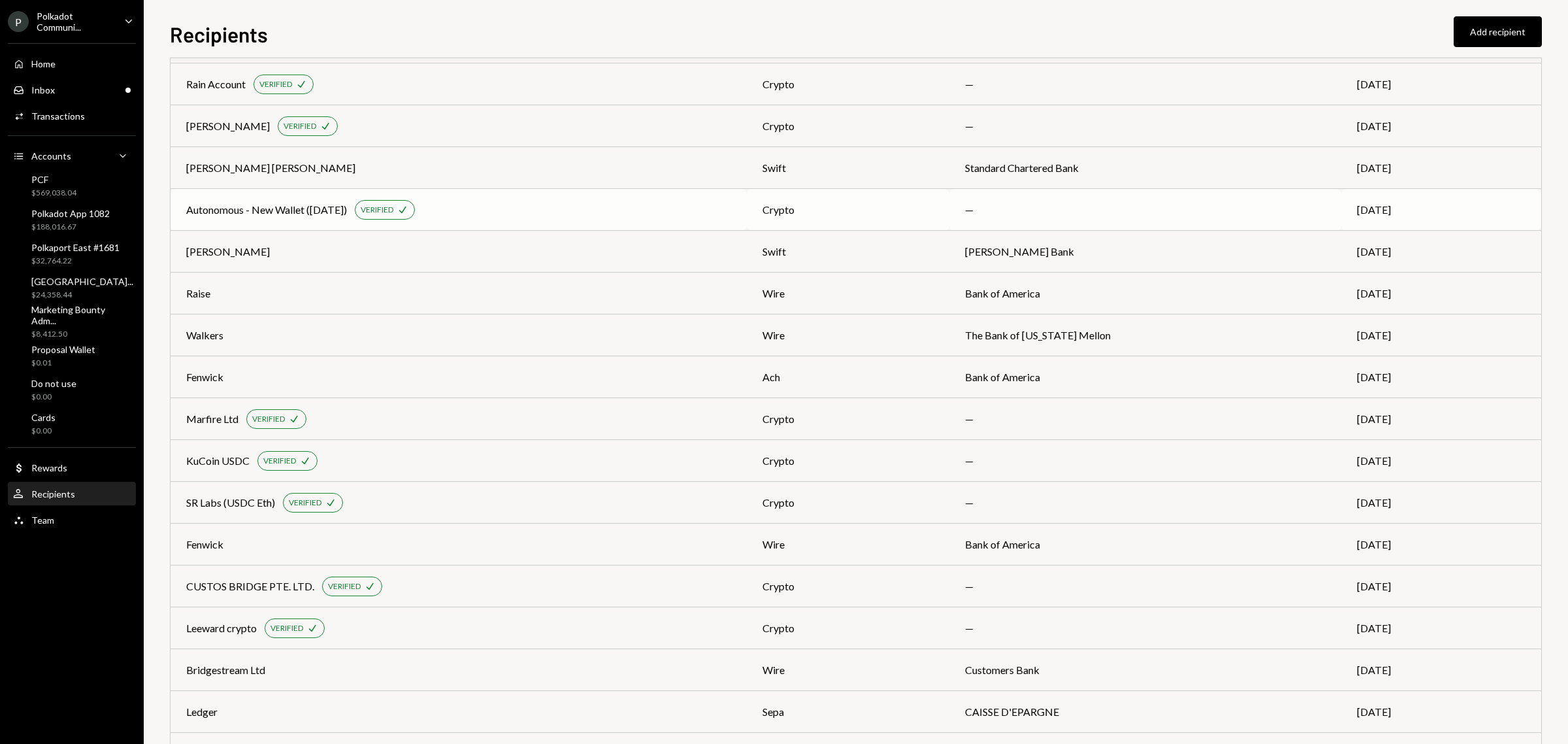
scroll to position [0, 0]
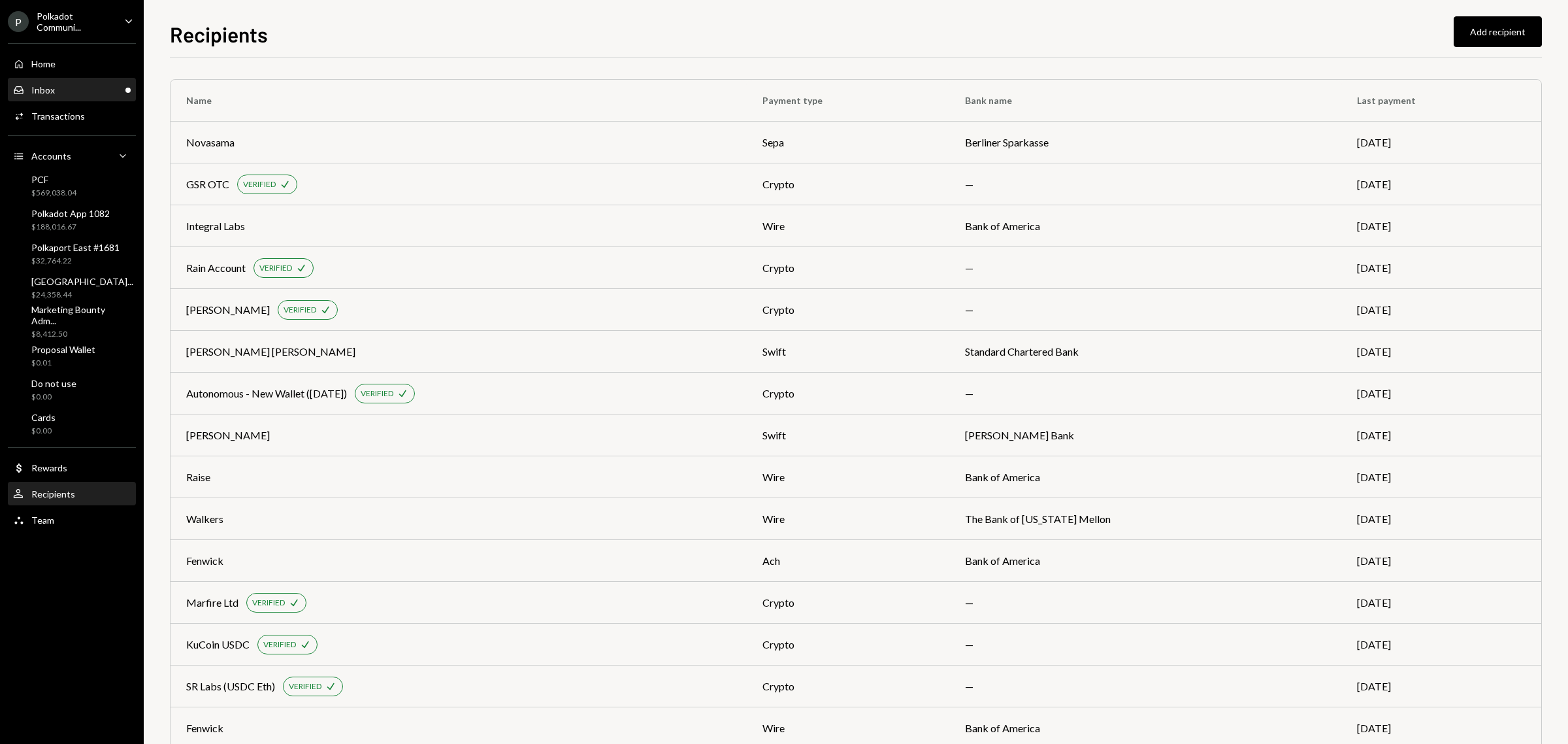
click at [90, 87] on div "Inbox Inbox" at bounding box center [72, 90] width 118 height 12
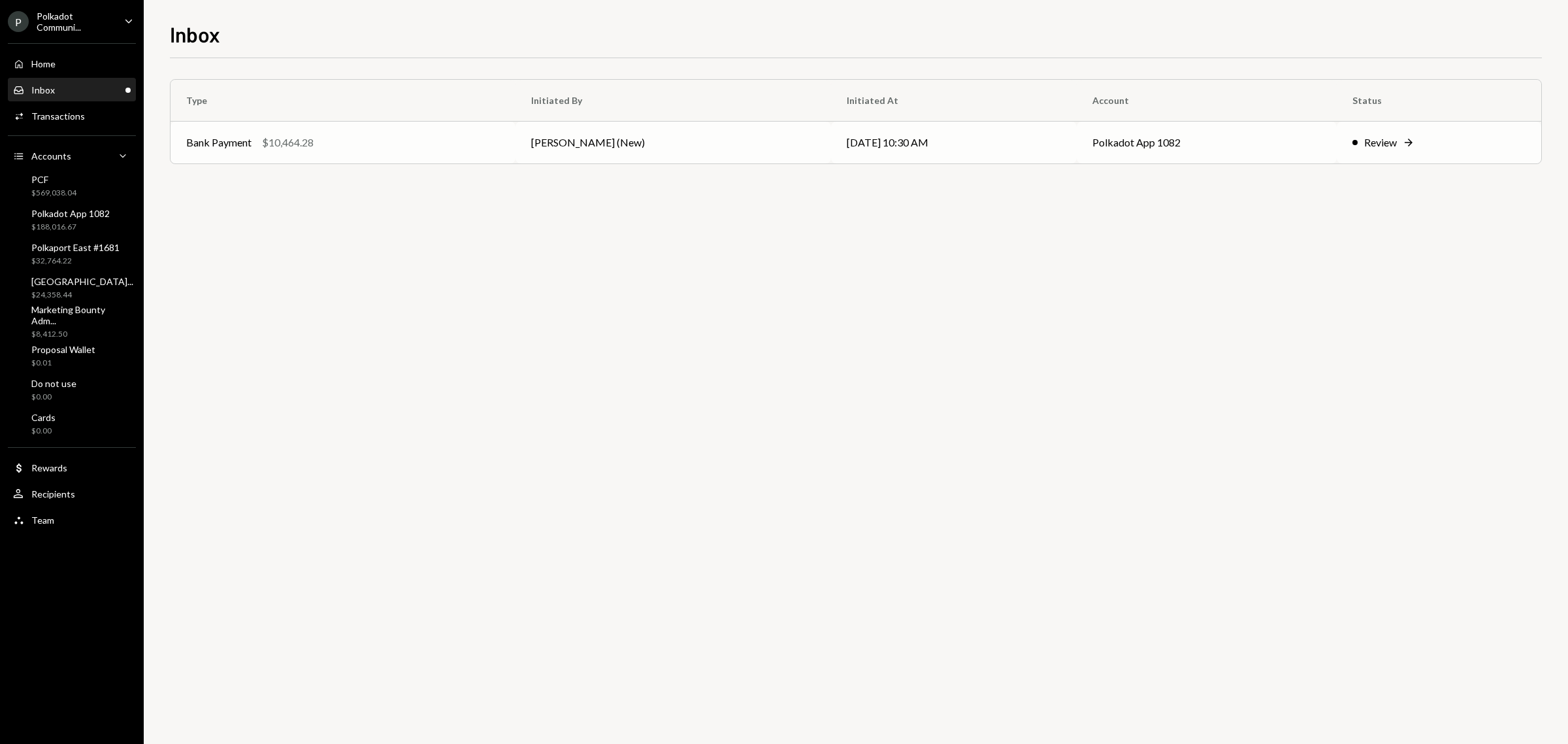
click at [1366, 145] on div "Review" at bounding box center [1381, 142] width 33 height 16
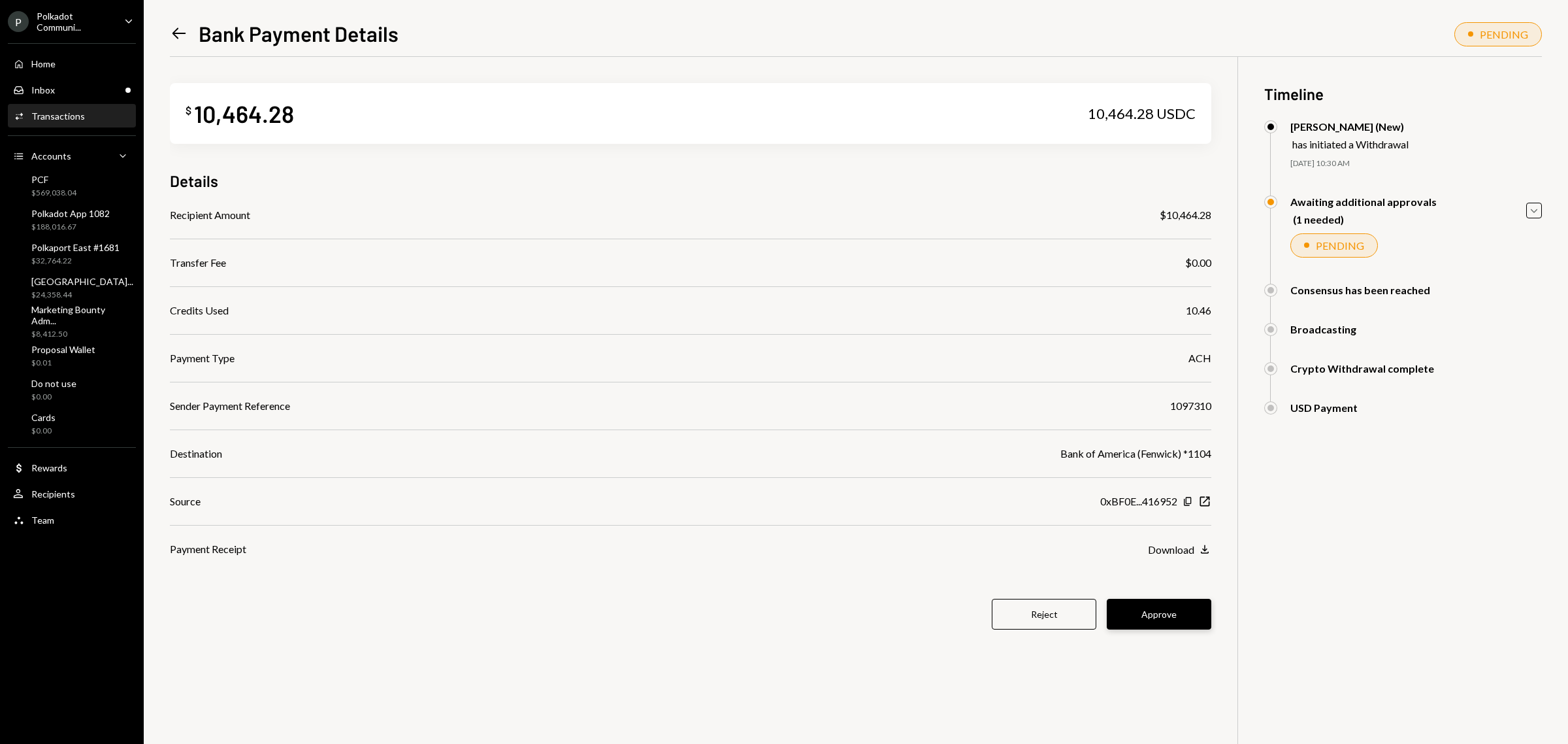
click at [1175, 605] on button "Approve" at bounding box center [1158, 614] width 104 height 30
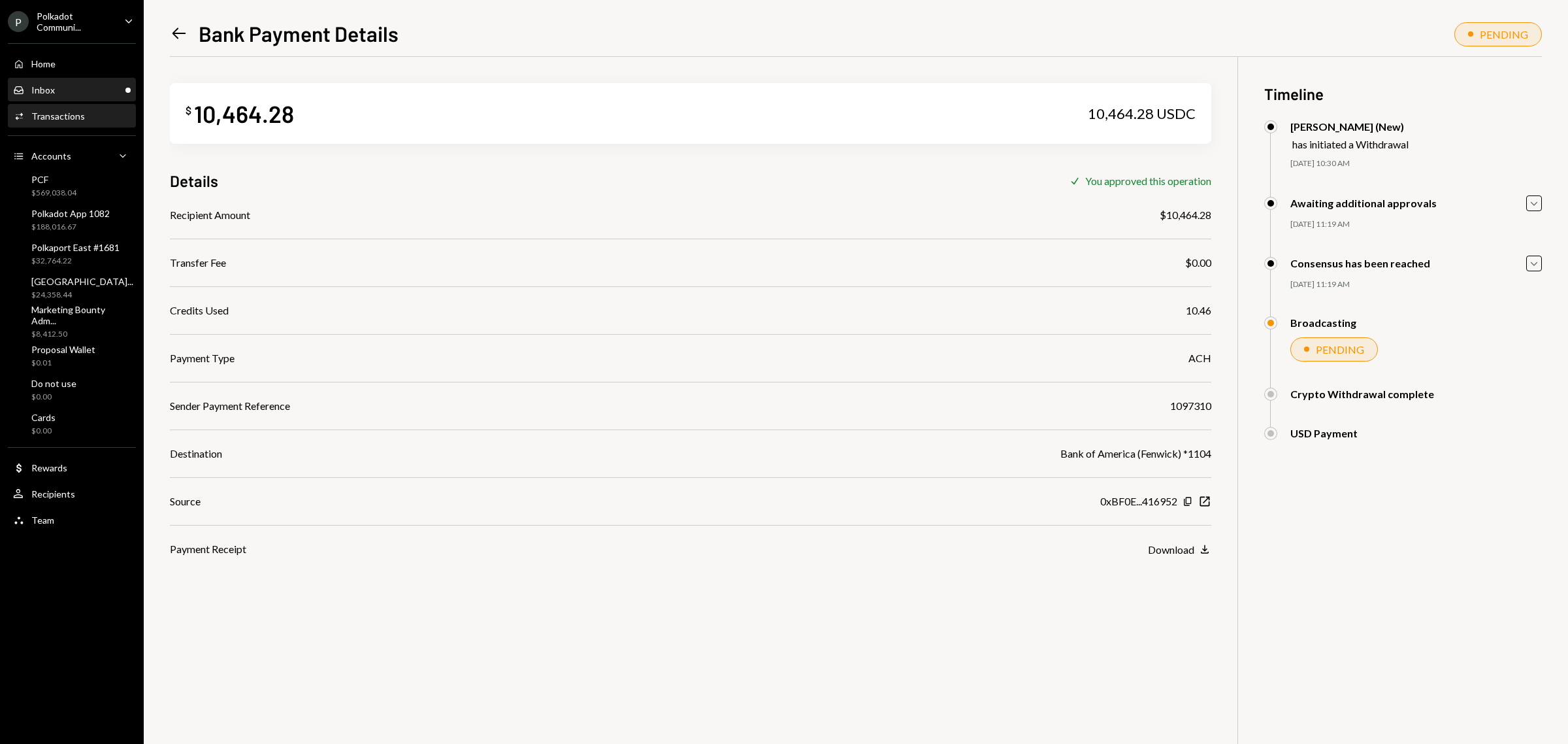
click at [86, 79] on div "Inbox Inbox" at bounding box center [72, 90] width 118 height 22
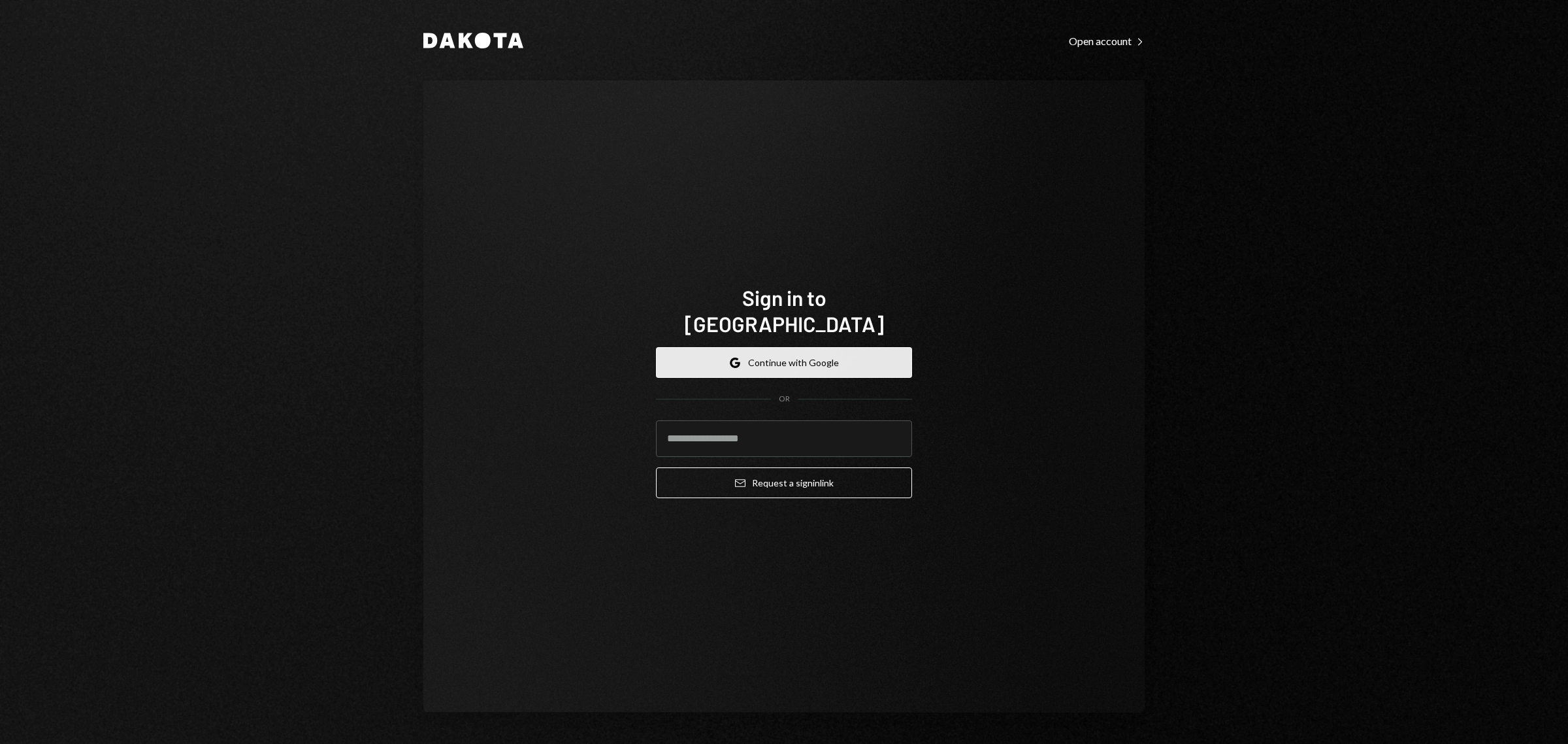
click at [805, 351] on button "Google Continue with Google" at bounding box center [784, 362] width 256 height 30
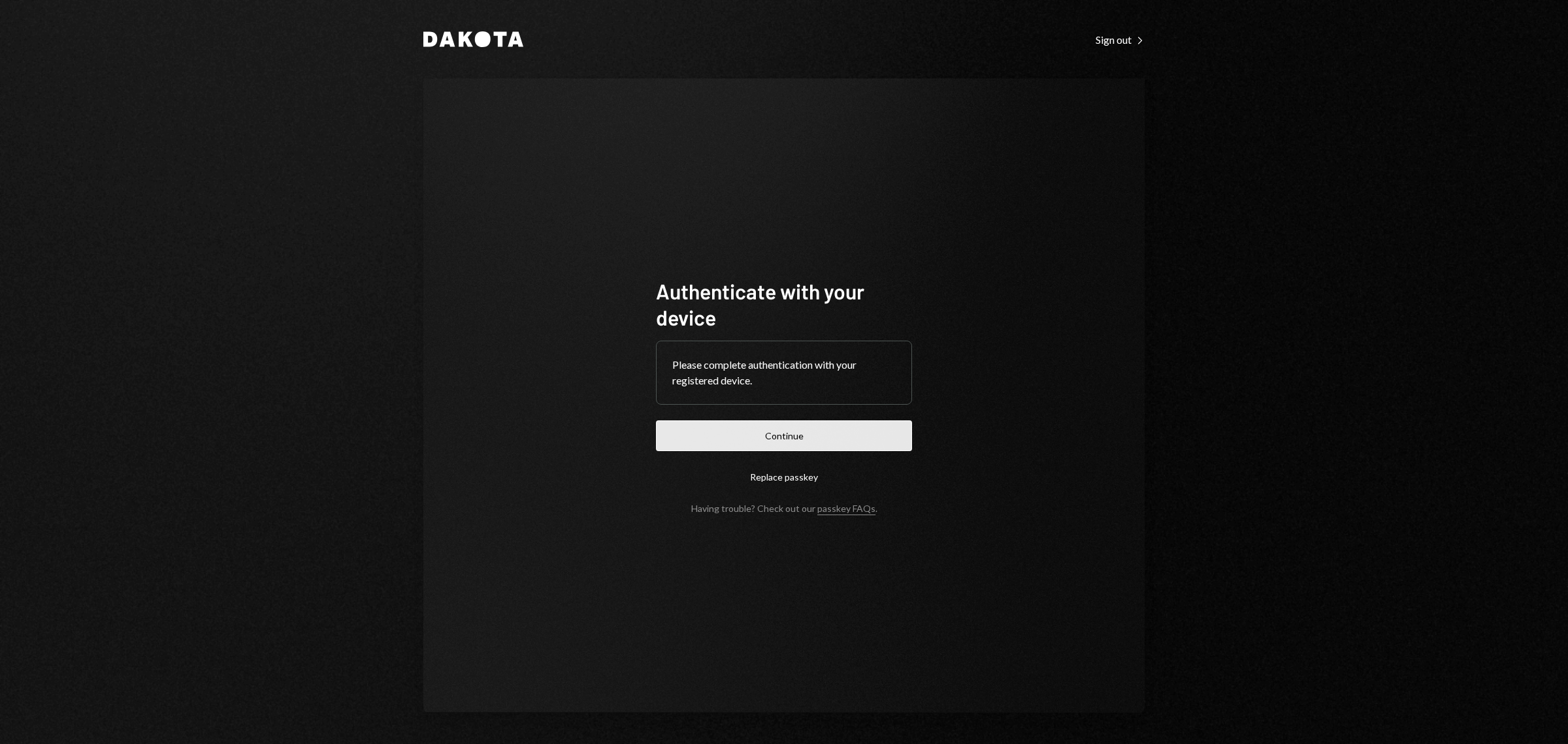
click at [828, 436] on button "Continue" at bounding box center [784, 435] width 256 height 30
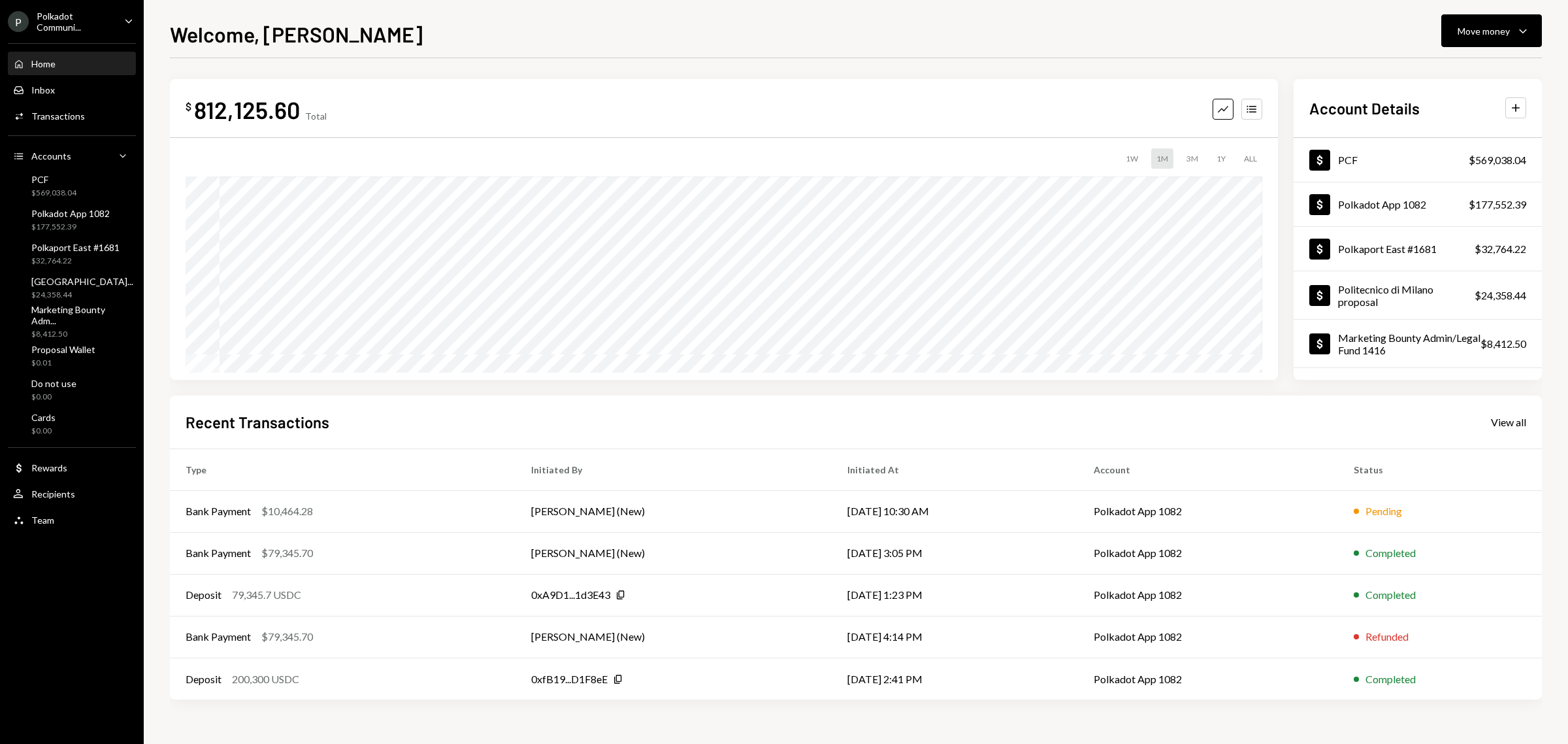
click at [86, 18] on div "Polkadot Communi..." at bounding box center [75, 21] width 77 height 22
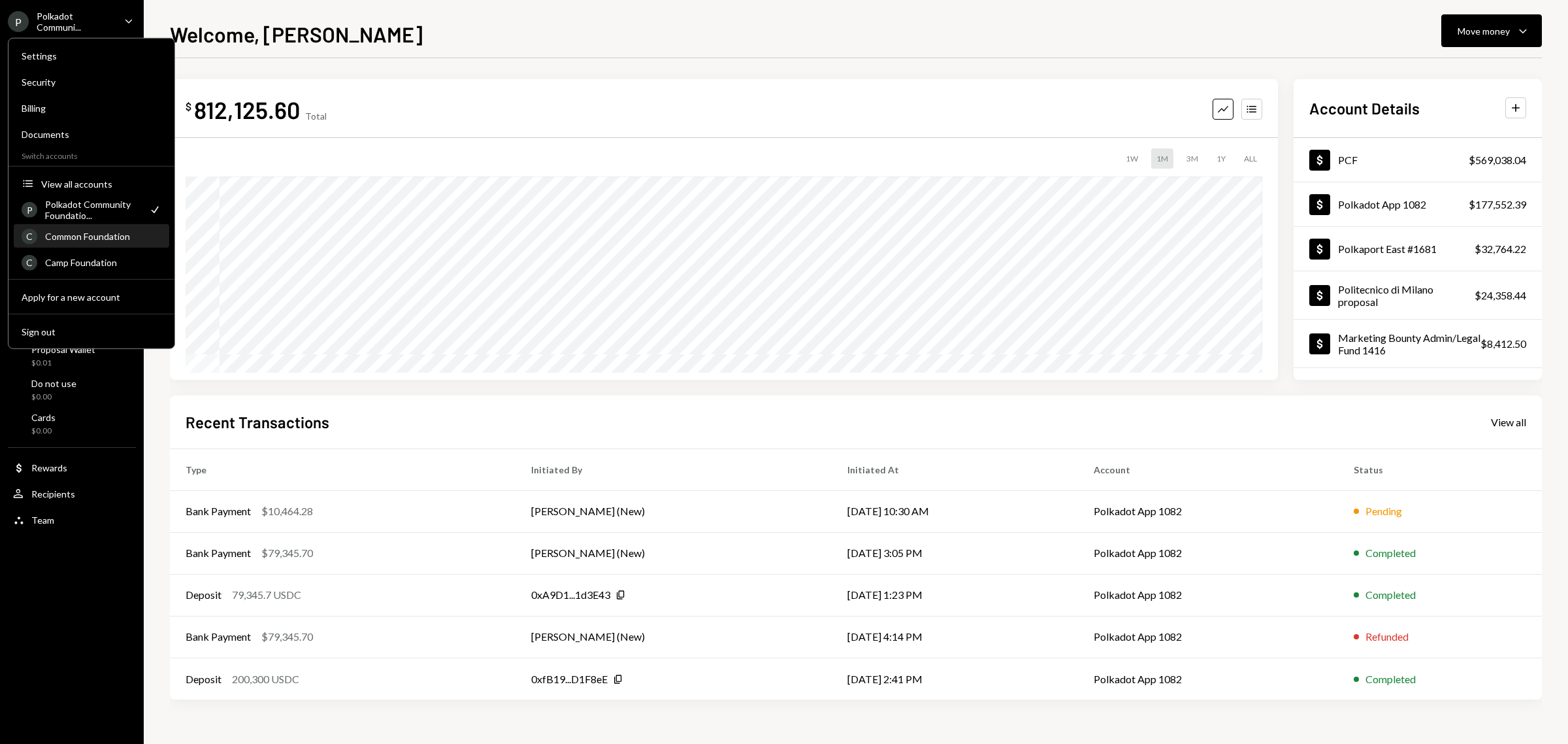
click at [104, 239] on div "Common Foundation" at bounding box center [103, 236] width 116 height 11
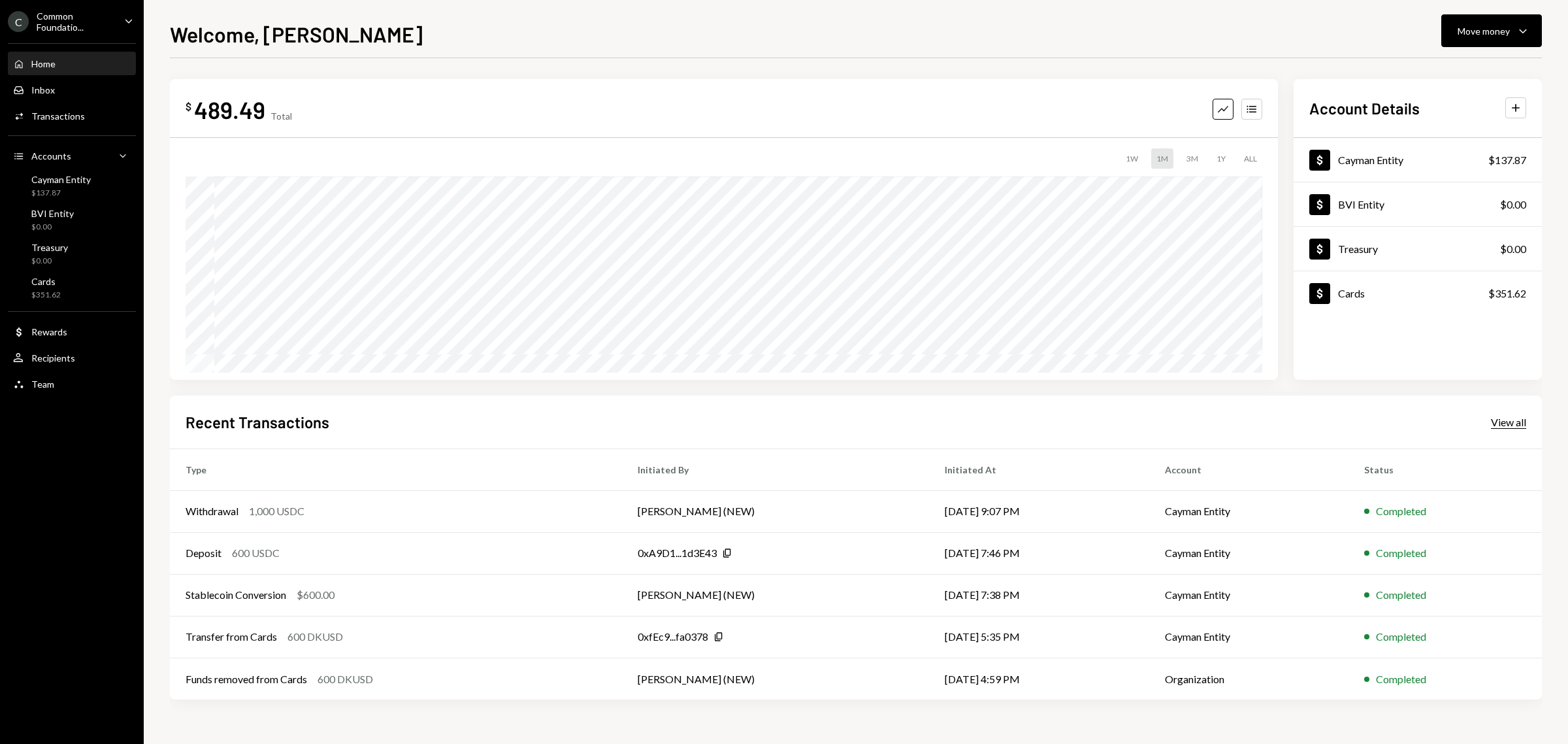
click at [1500, 417] on div "View all" at bounding box center [1509, 422] width 36 height 13
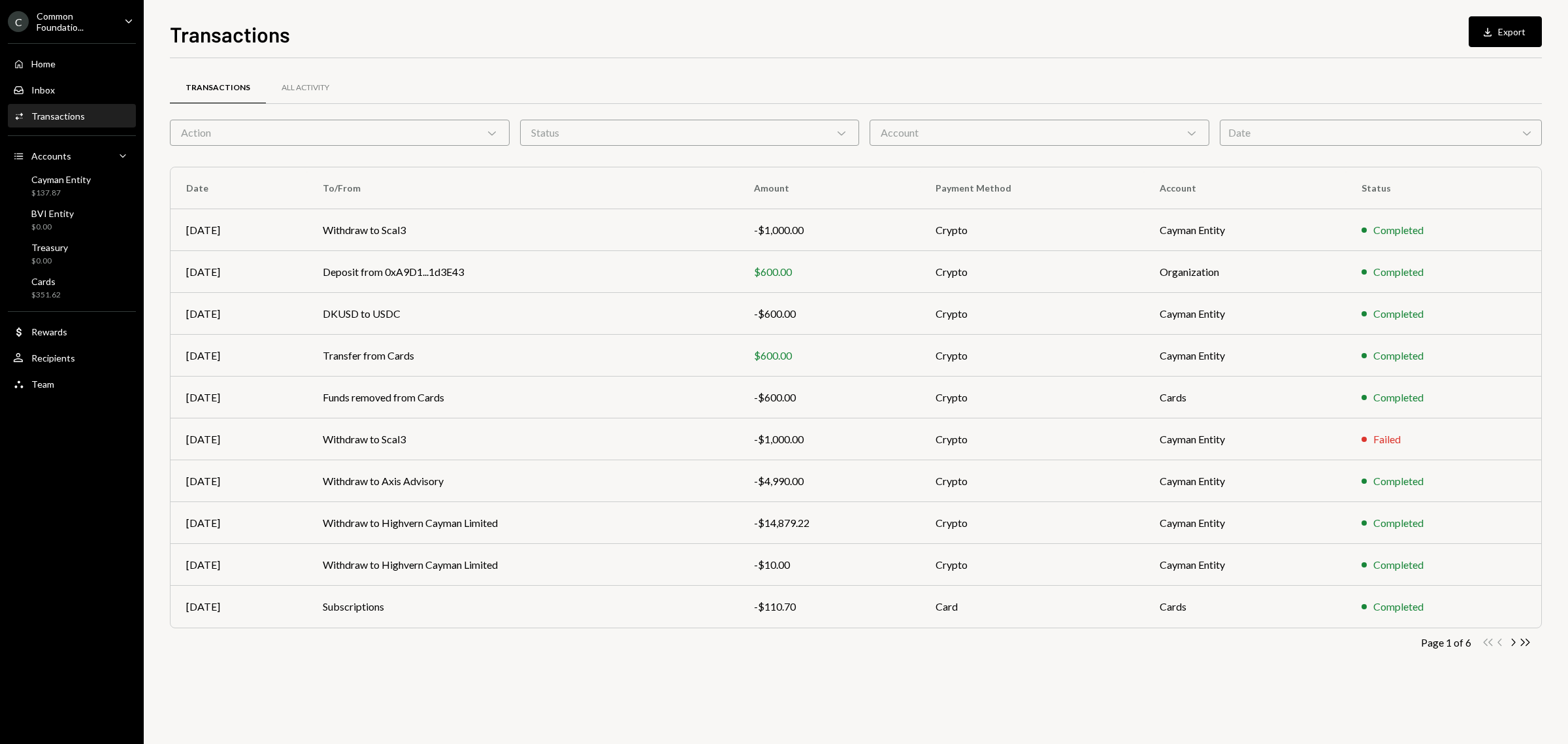
click at [478, 132] on div "Action Chevron Down" at bounding box center [339, 132] width 340 height 26
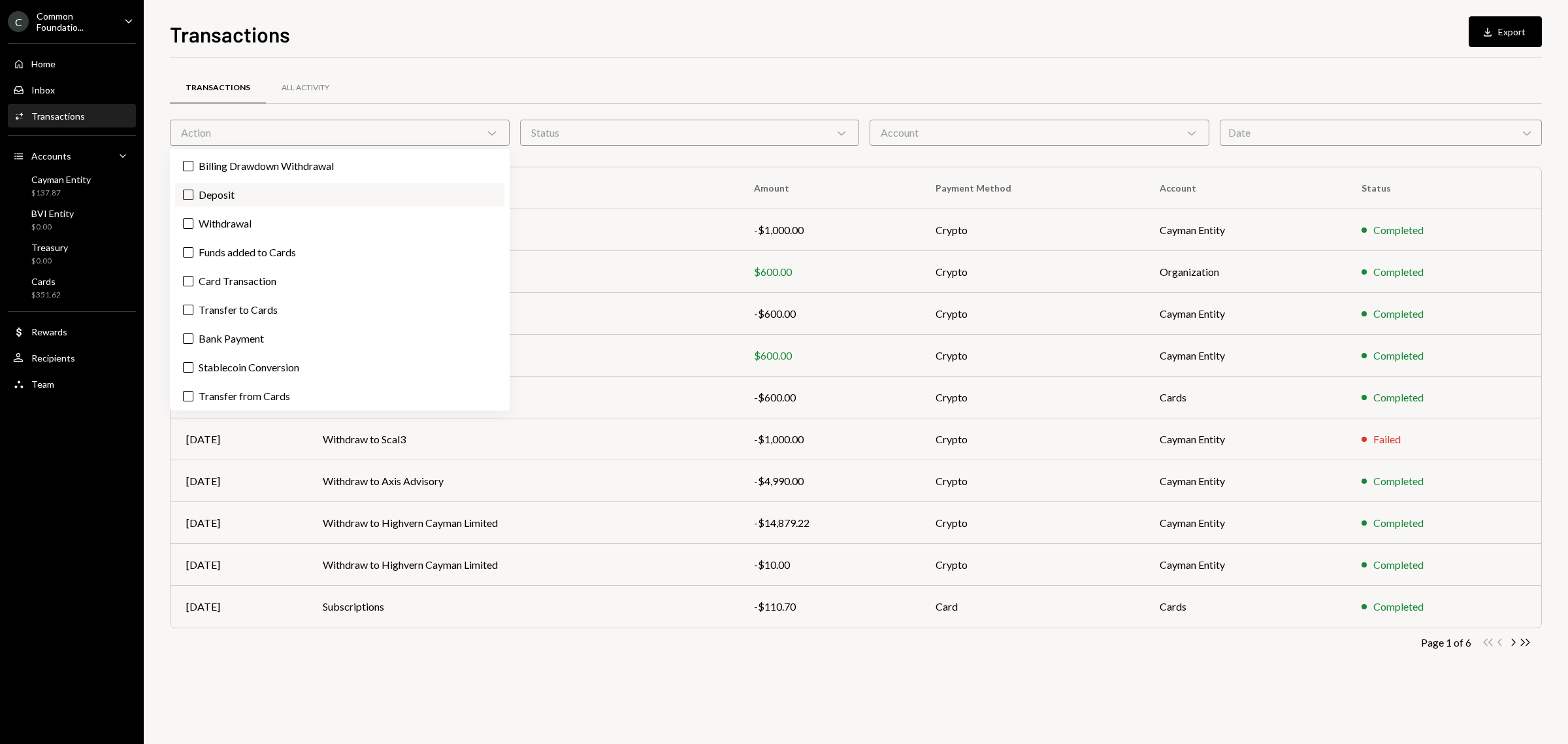
click at [249, 196] on label "Deposit" at bounding box center [339, 195] width 330 height 24
click at [193, 196] on button "Deposit" at bounding box center [188, 195] width 10 height 10
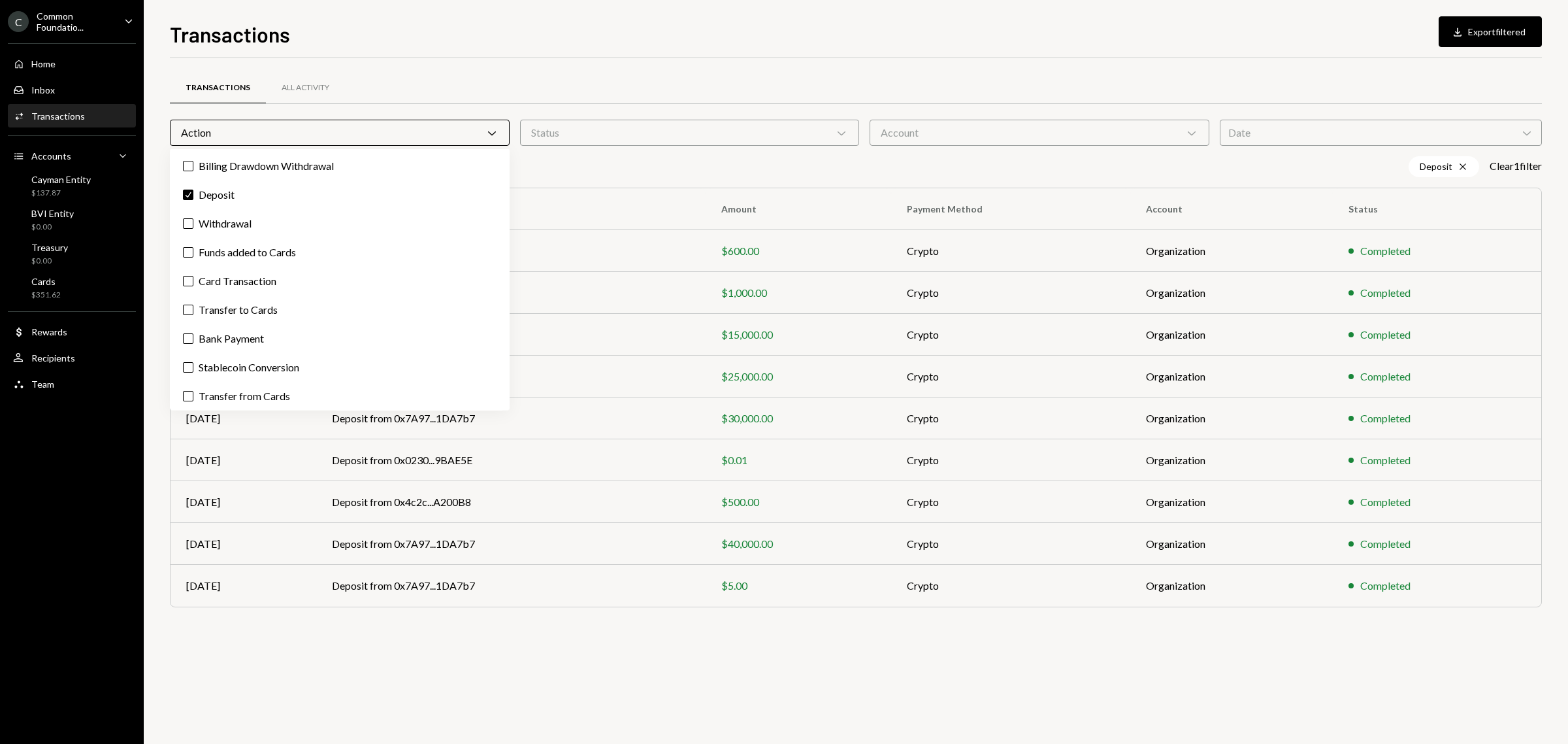
click at [730, 170] on div "Deposit Cross Clear 1 filter" at bounding box center [855, 167] width 1372 height 21
